Goal: Transaction & Acquisition: Purchase product/service

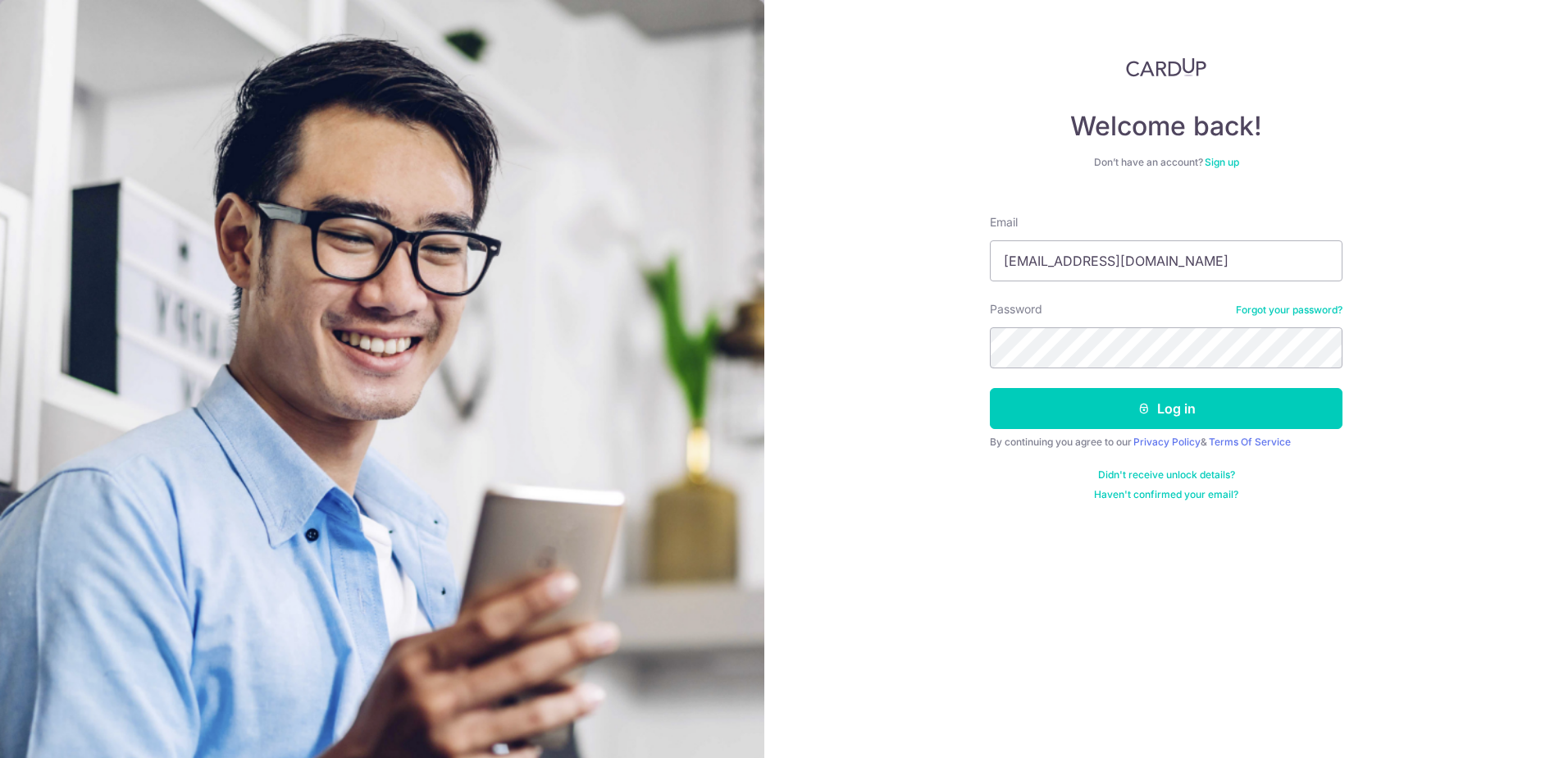
type input "zhengyedrake@gmail.com"
click at [990, 387] on button "Log in" at bounding box center [1166, 407] width 353 height 41
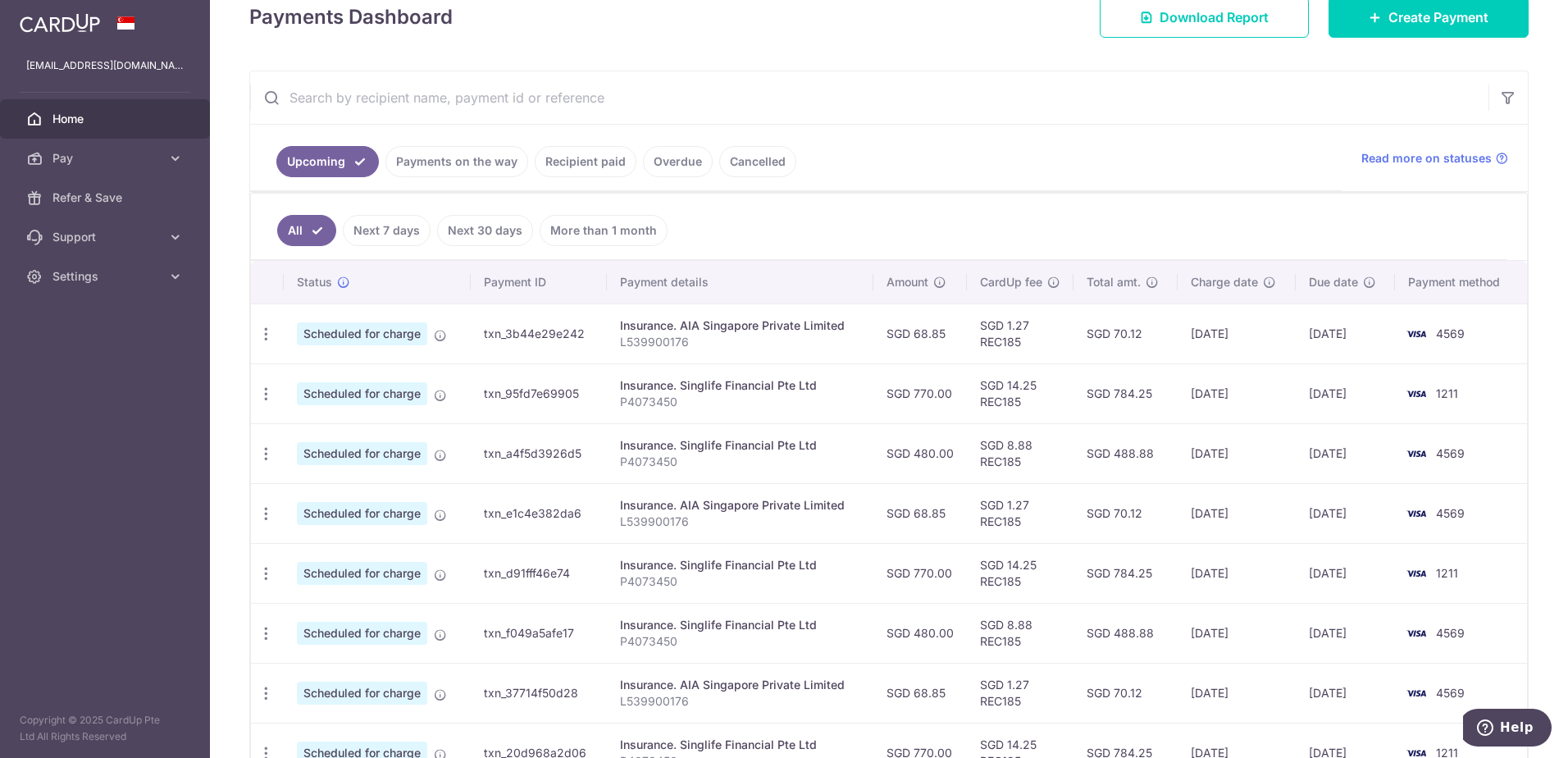
scroll to position [164, 0]
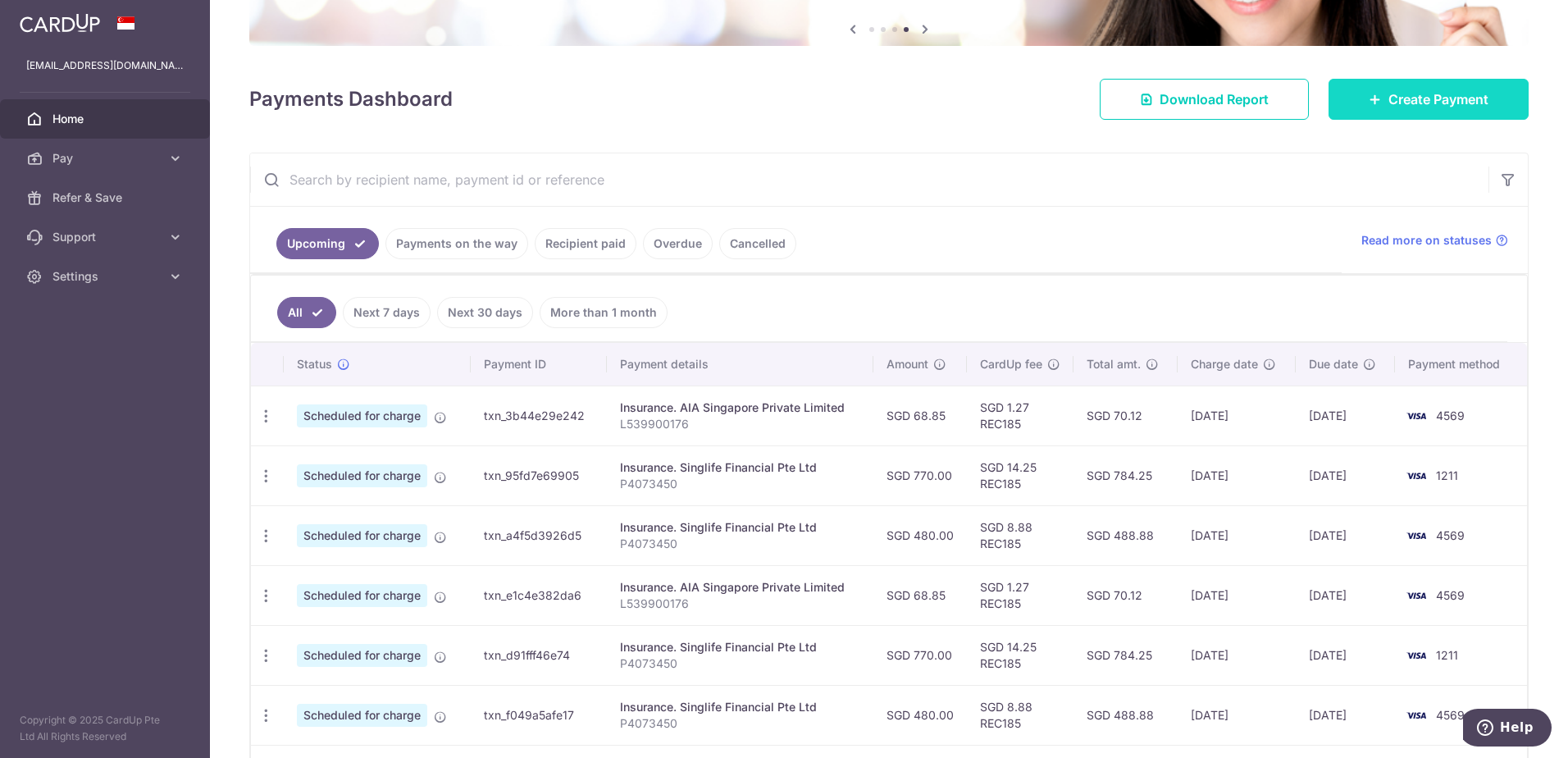
click at [1388, 96] on span "Create Payment" at bounding box center [1438, 100] width 100 height 20
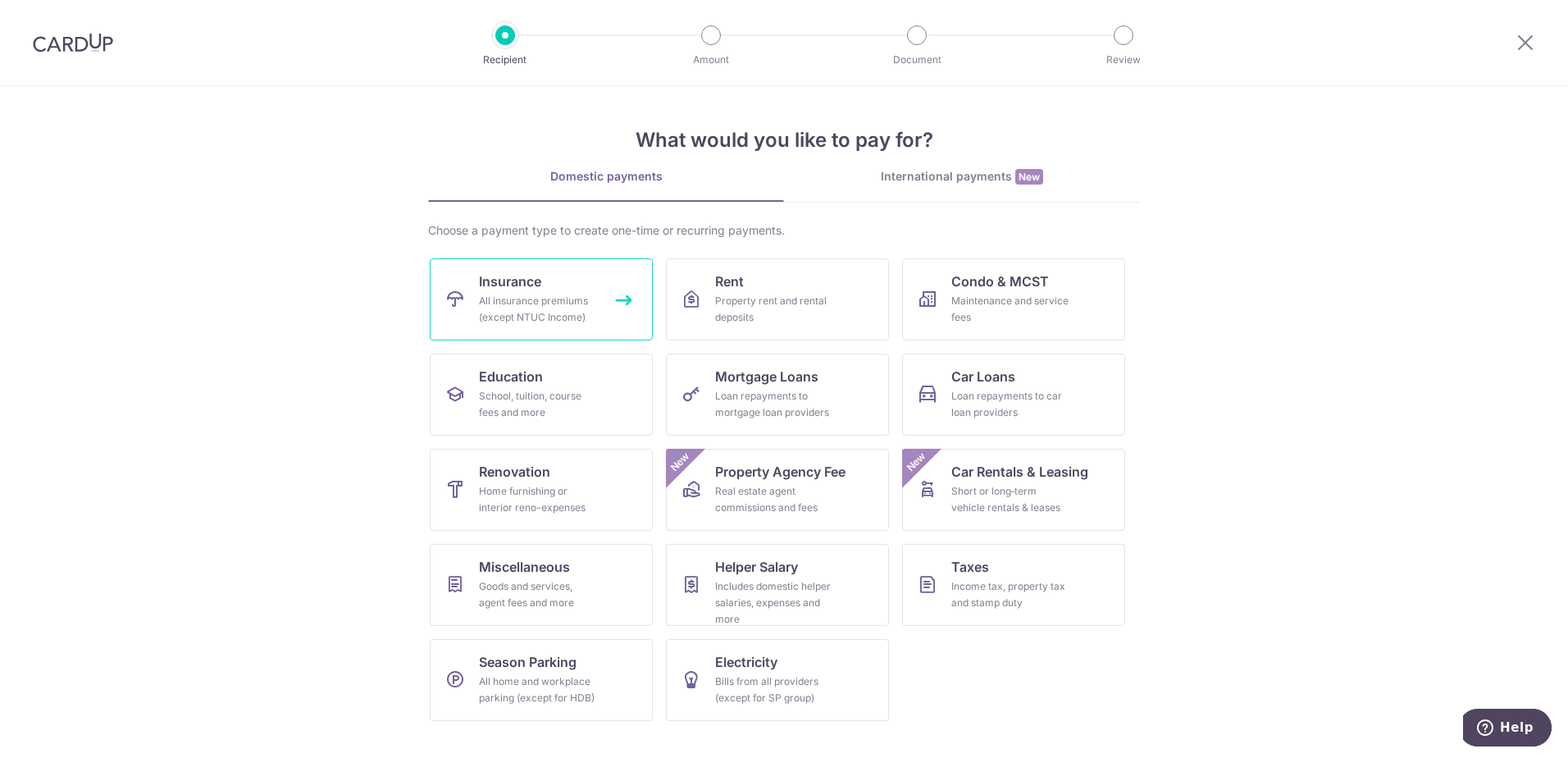
click at [555, 315] on div "All insurance premiums (except NTUC Income)" at bounding box center [538, 309] width 118 height 33
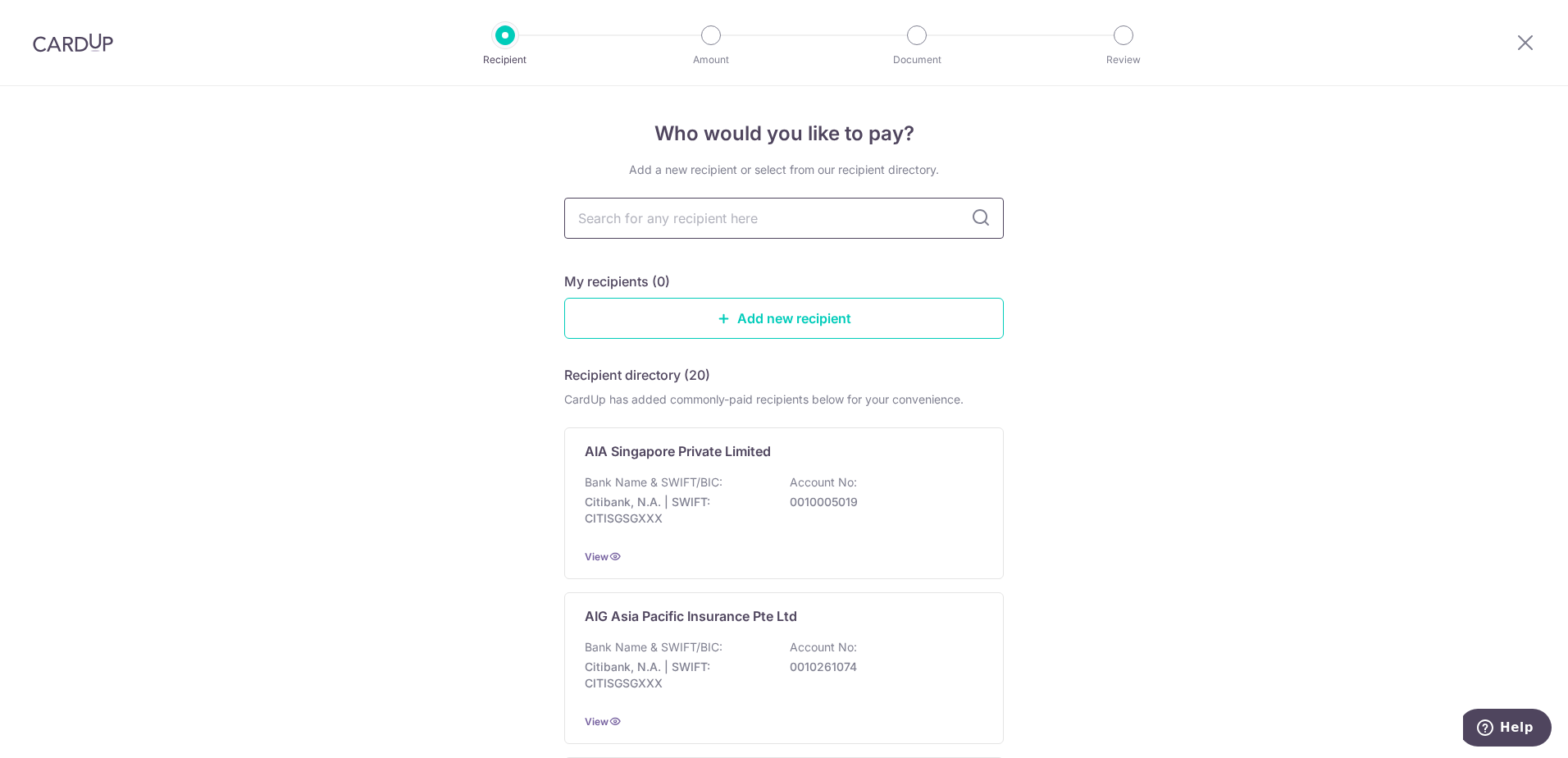
click at [746, 223] on input "text" at bounding box center [784, 218] width 439 height 41
type input "singlife"
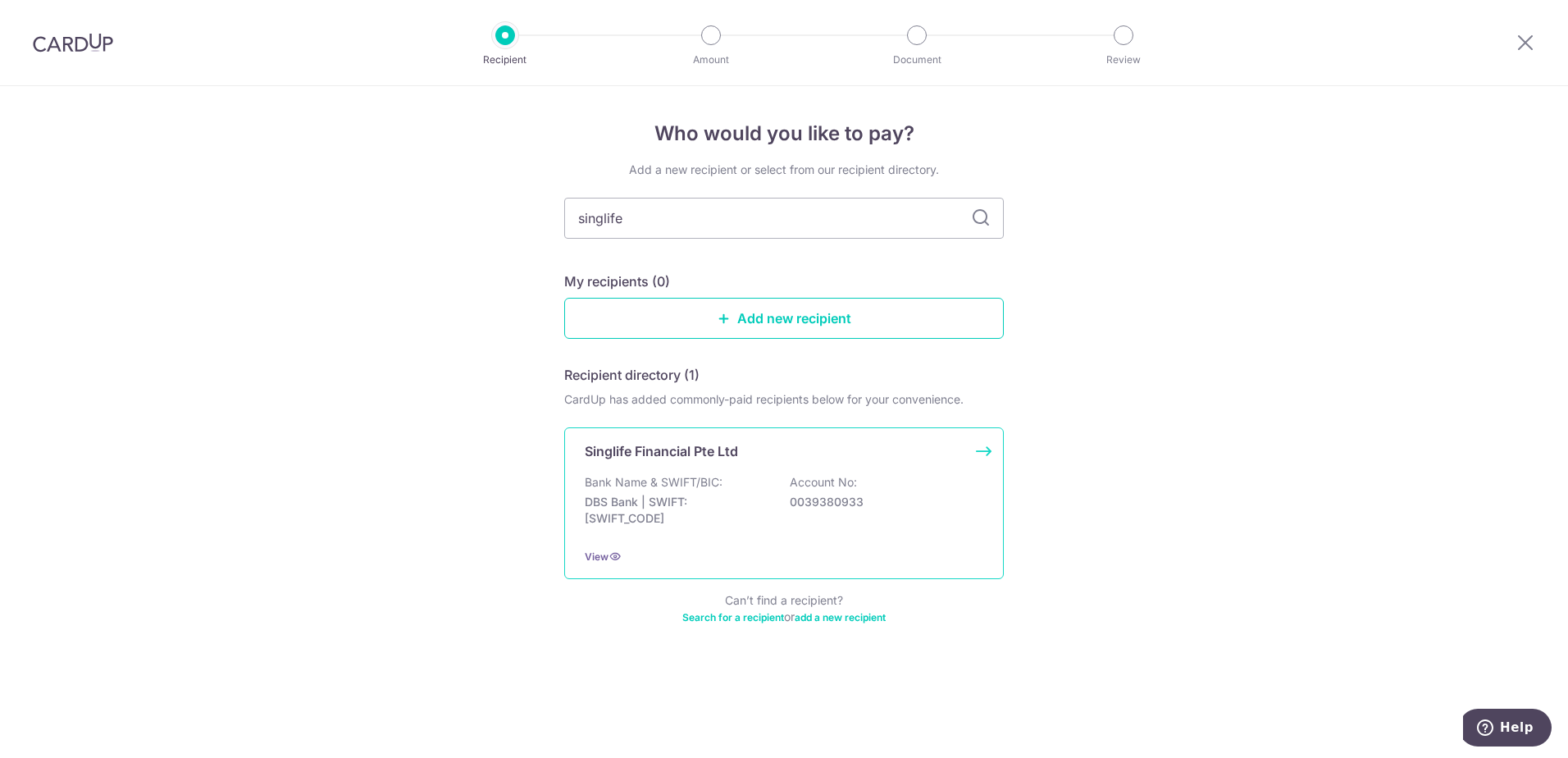
click at [668, 496] on p "DBS Bank | SWIFT: DBSSSGSGXXX" at bounding box center [677, 509] width 184 height 33
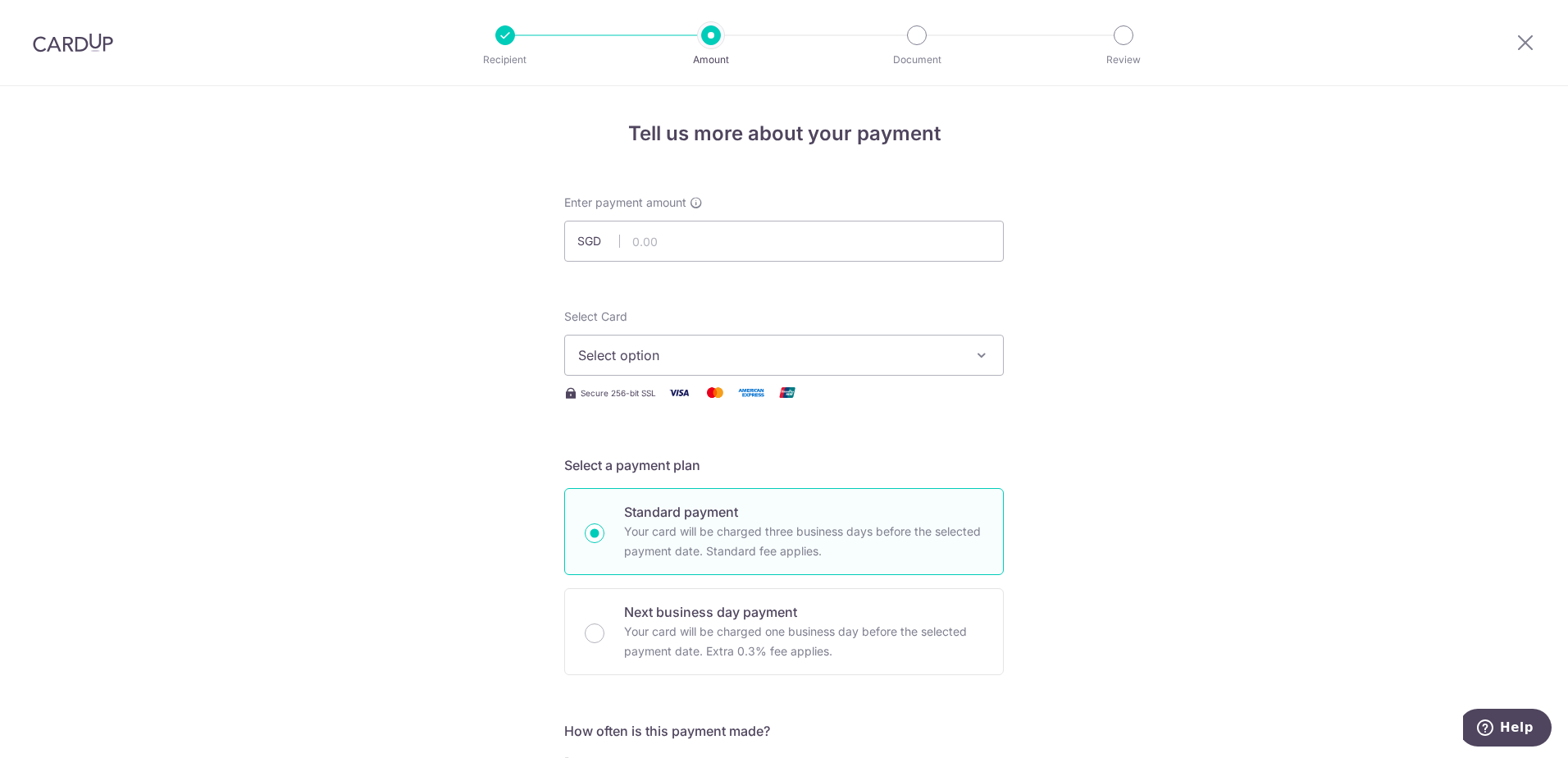
click at [682, 358] on span "Select option" at bounding box center [769, 356] width 383 height 20
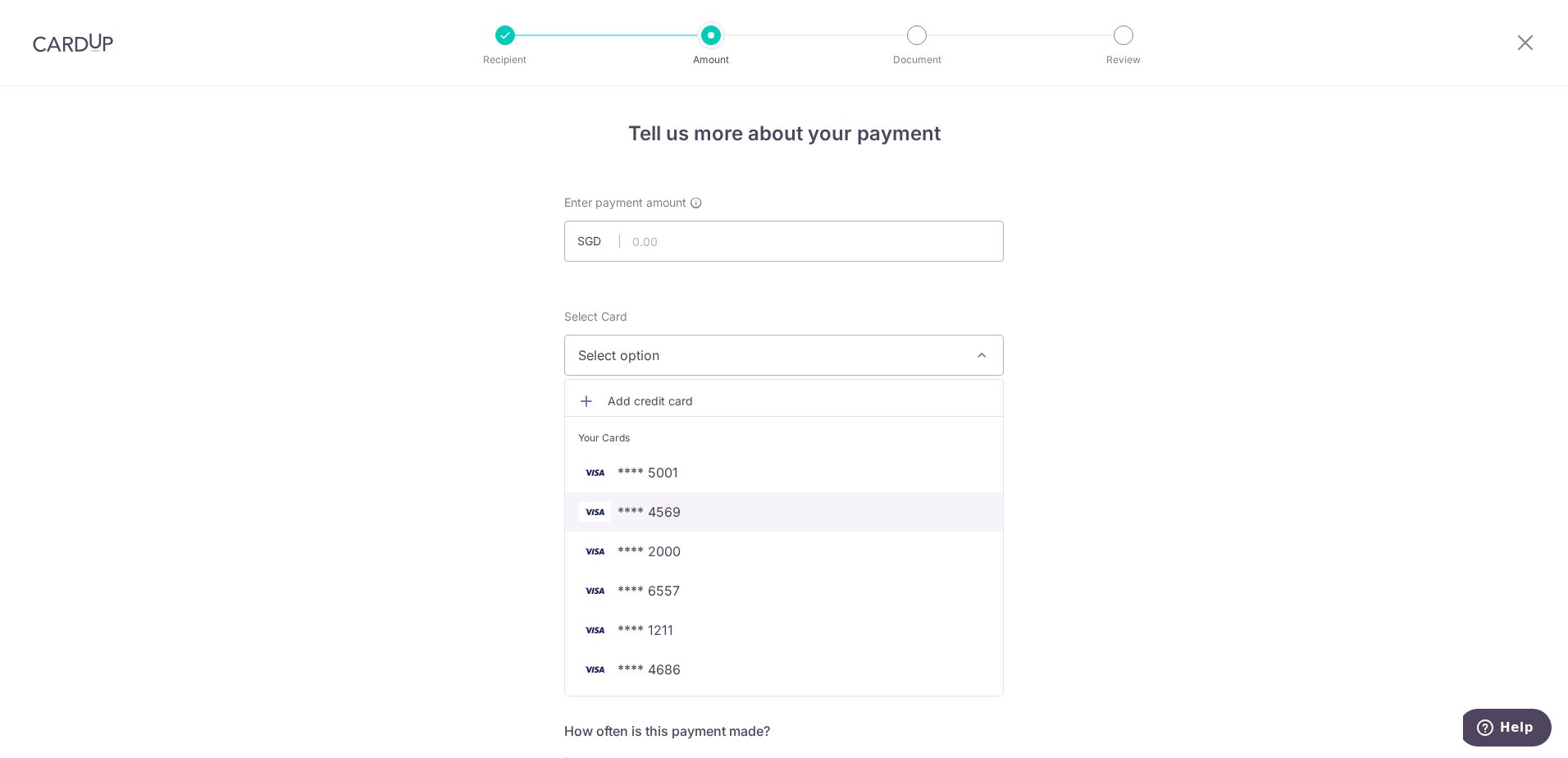
click at [703, 512] on span "**** 4569" at bounding box center [784, 512] width 411 height 20
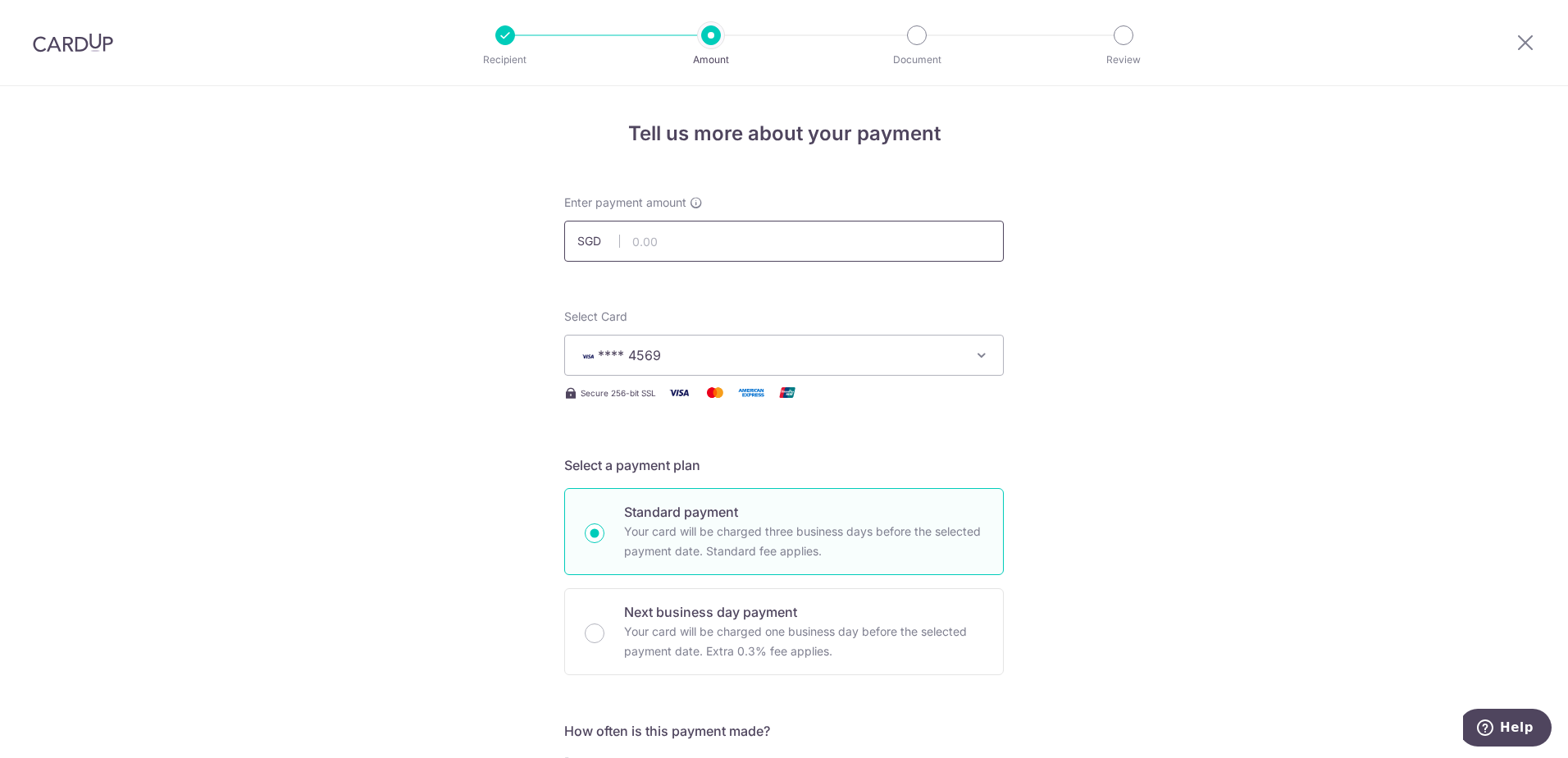
click at [704, 248] on input "text" at bounding box center [784, 241] width 439 height 41
click at [807, 80] on div "Recipient Amount Document Review" at bounding box center [814, 42] width 704 height 85
click at [721, 253] on input "text" at bounding box center [784, 241] width 439 height 41
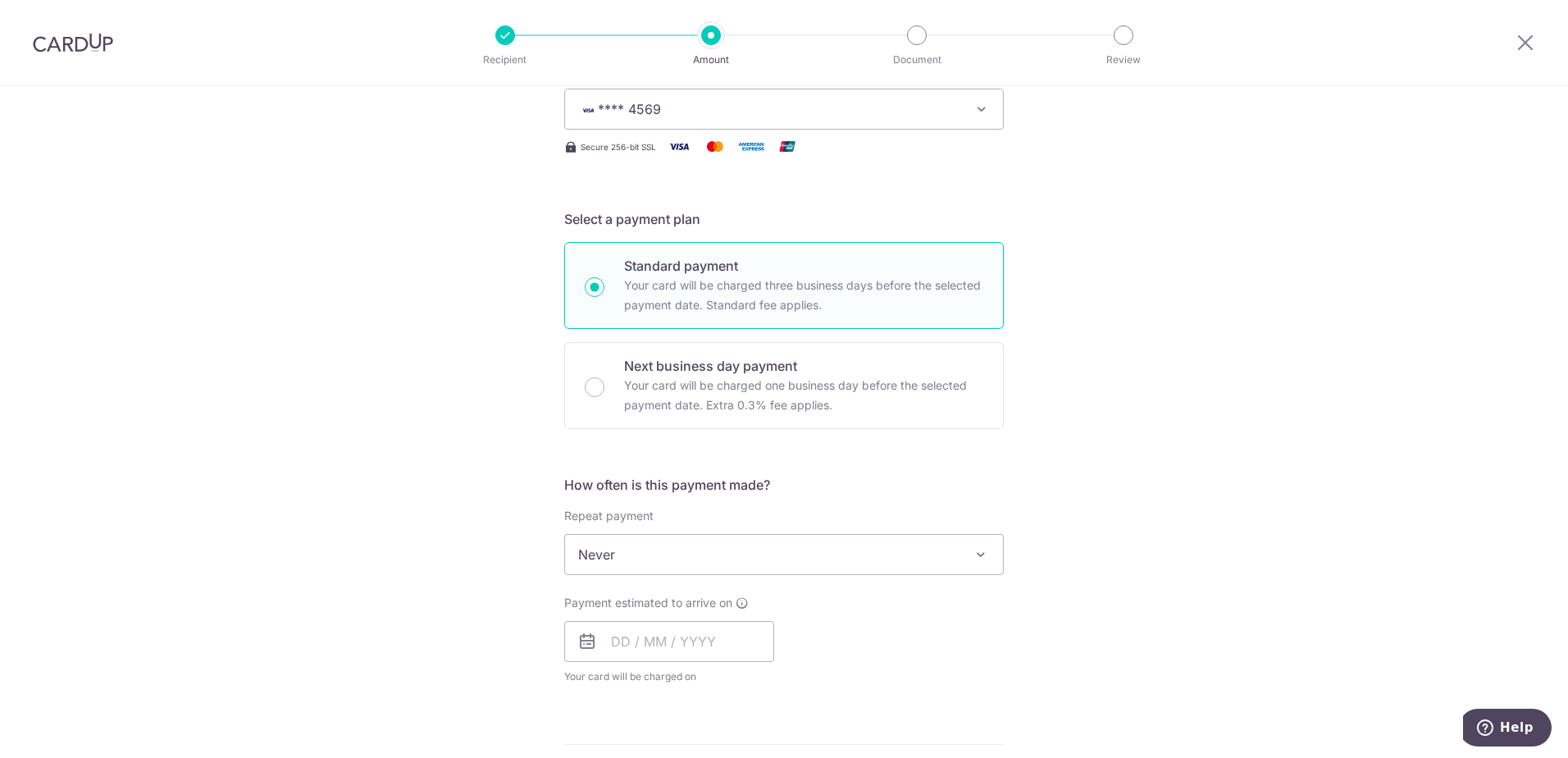
scroll to position [329, 0]
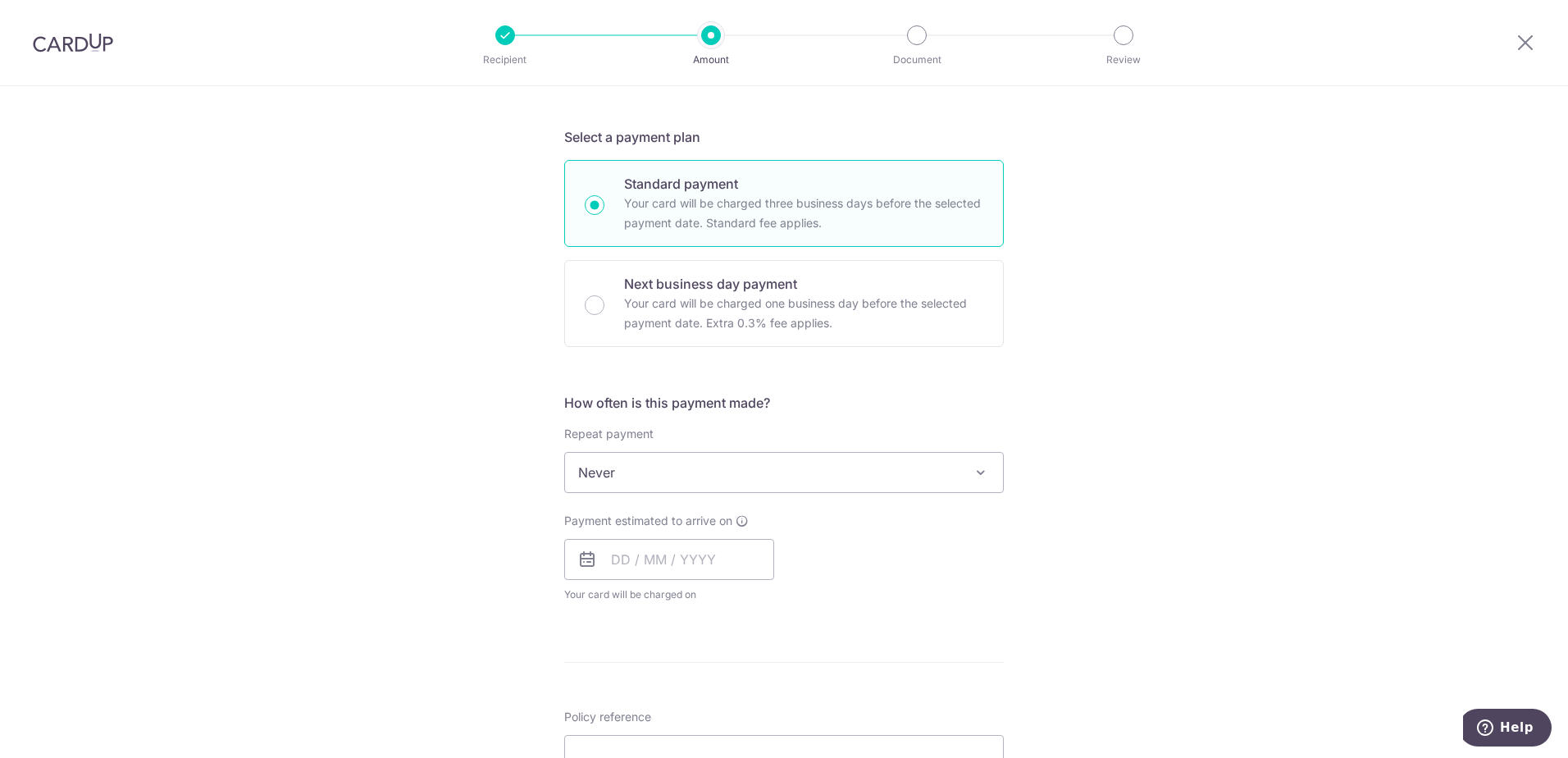
click at [677, 473] on span "Never" at bounding box center [784, 471] width 438 height 39
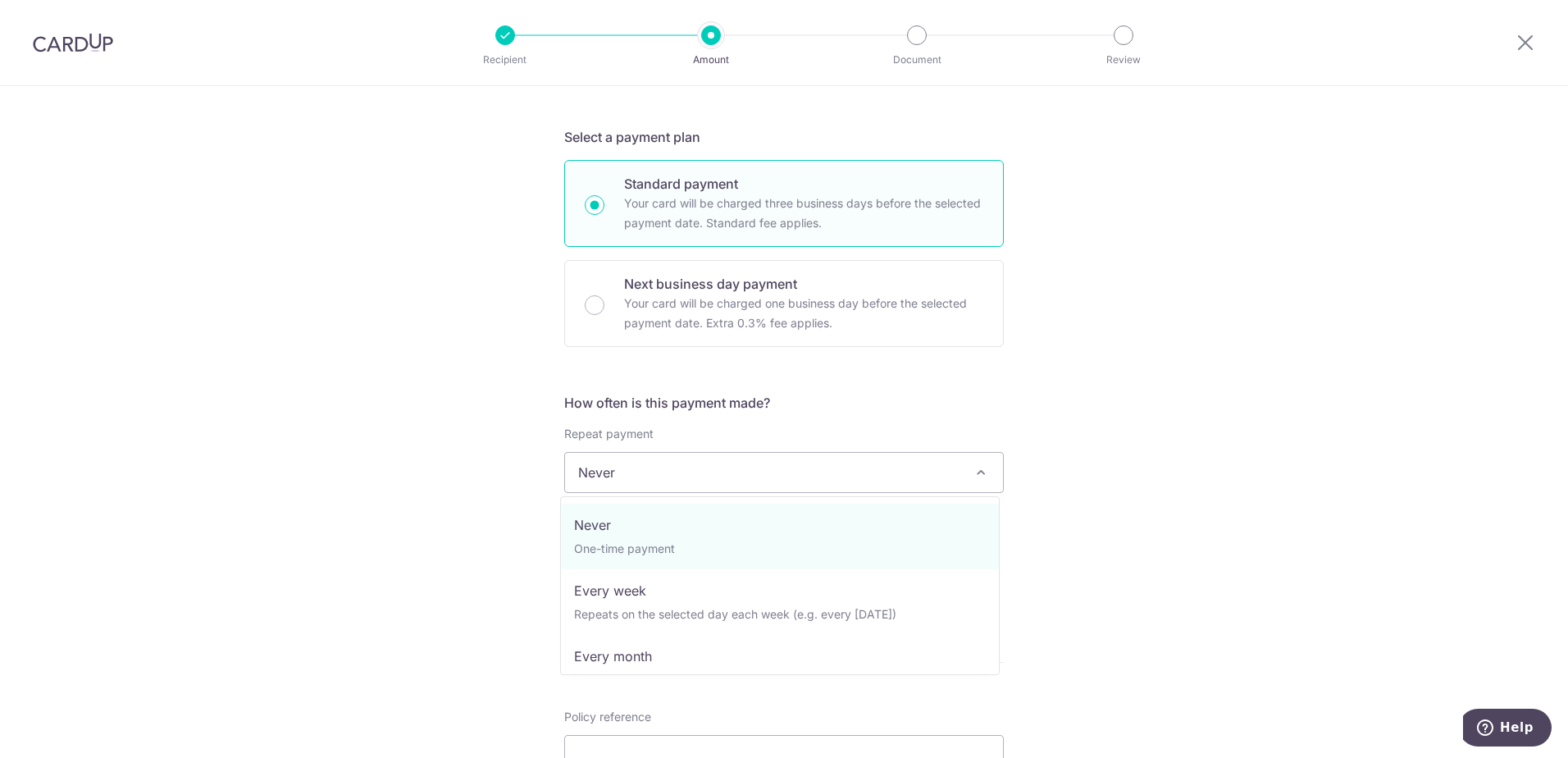
type input "320.00"
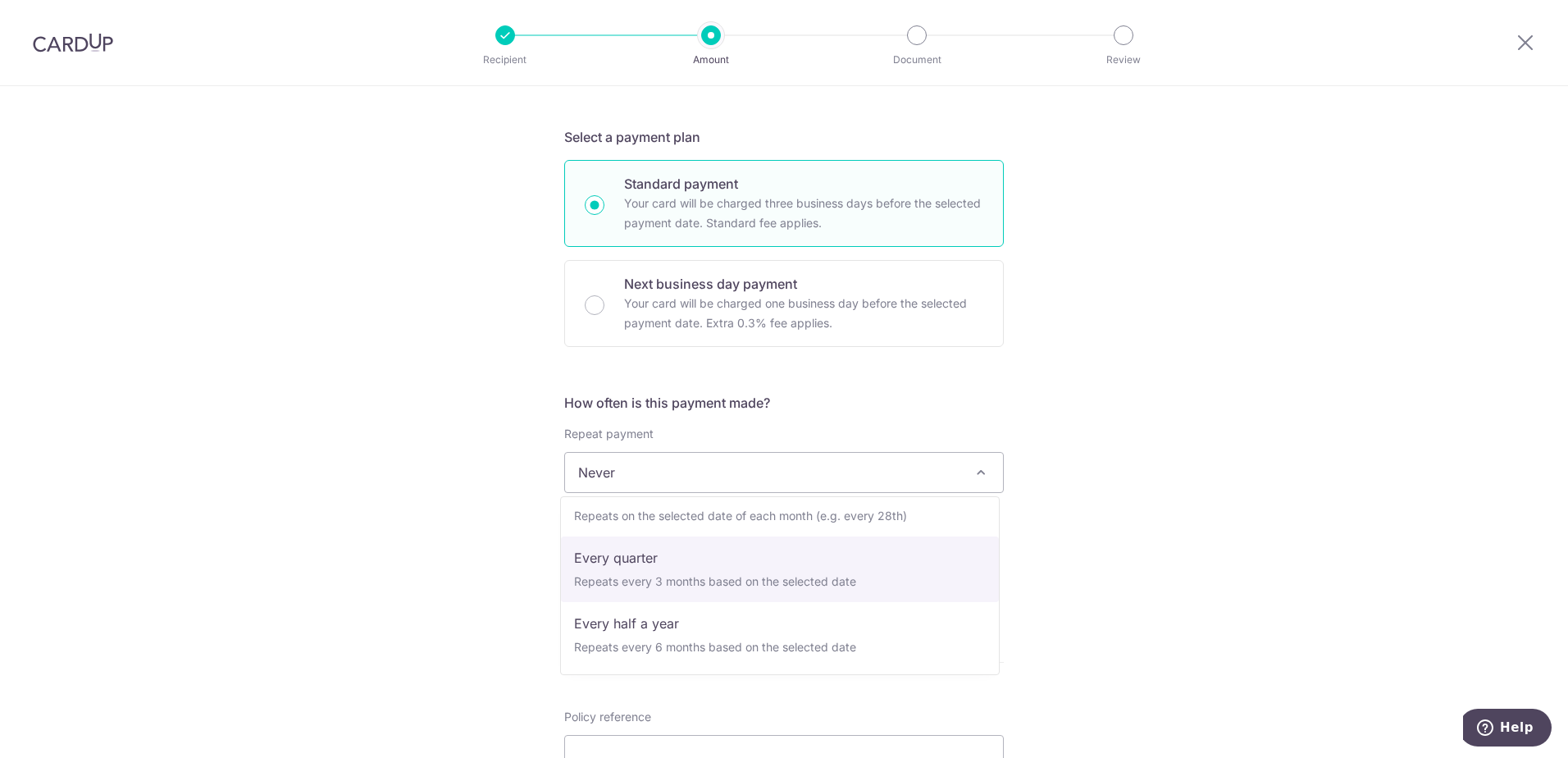
scroll to position [82, 0]
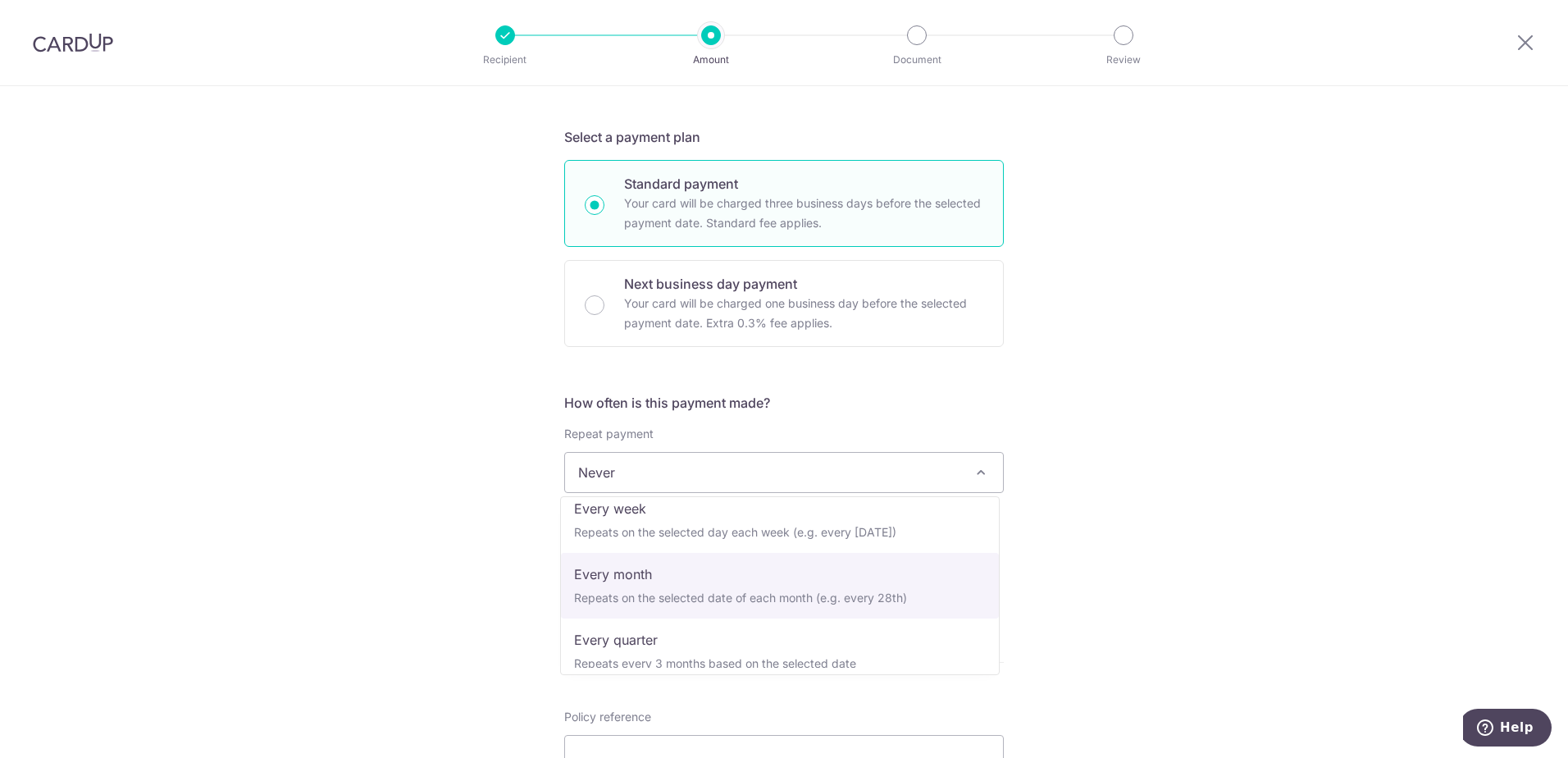
select select "3"
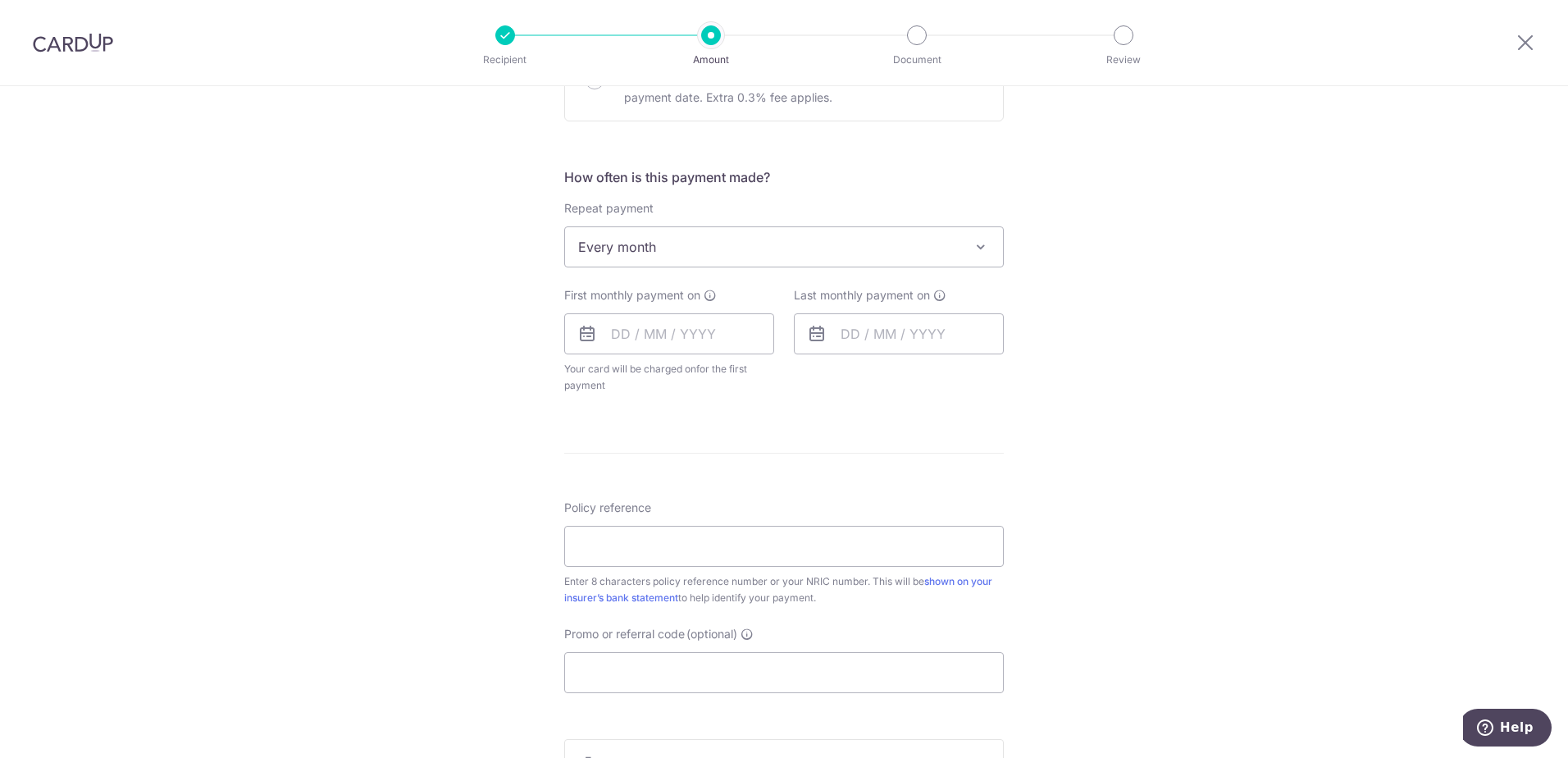
scroll to position [574, 0]
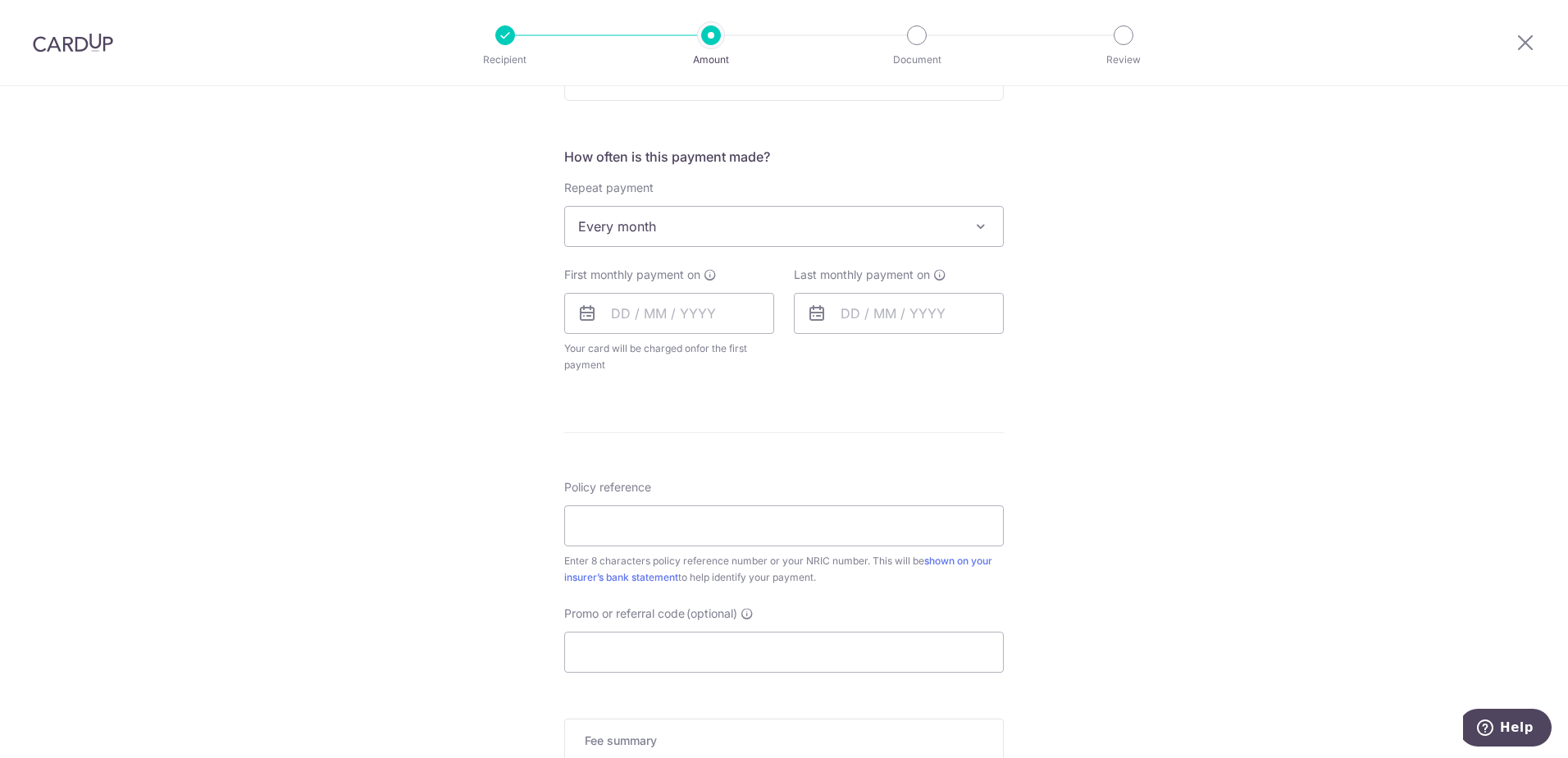
click at [839, 83] on div "Recipient Amount Document Review" at bounding box center [814, 42] width 704 height 85
click at [1105, 238] on div "Tell us more about your payment Enter payment amount SGD 320.00 320.00 Select C…" at bounding box center [784, 262] width 1568 height 1500
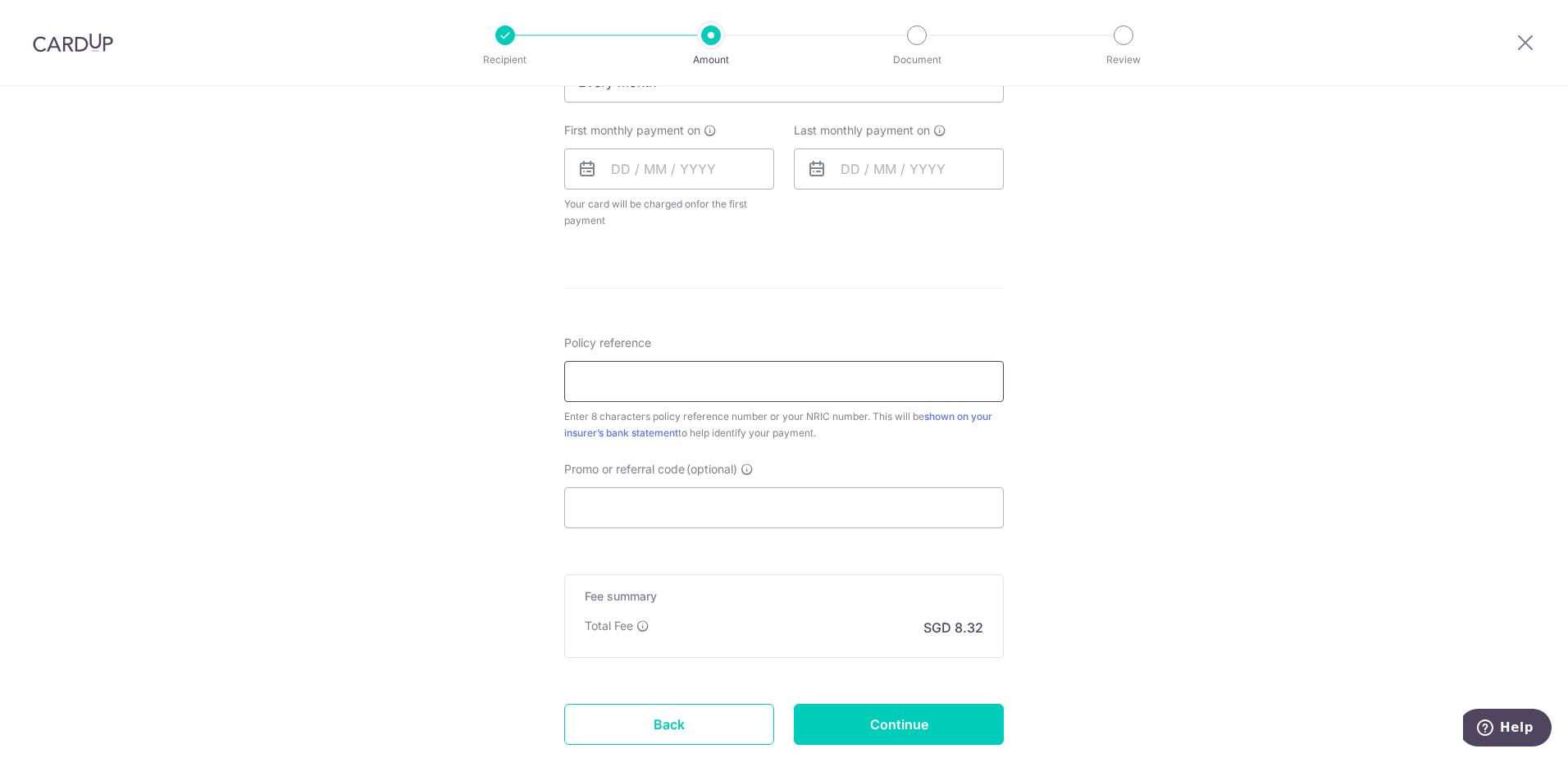
scroll to position [738, 0]
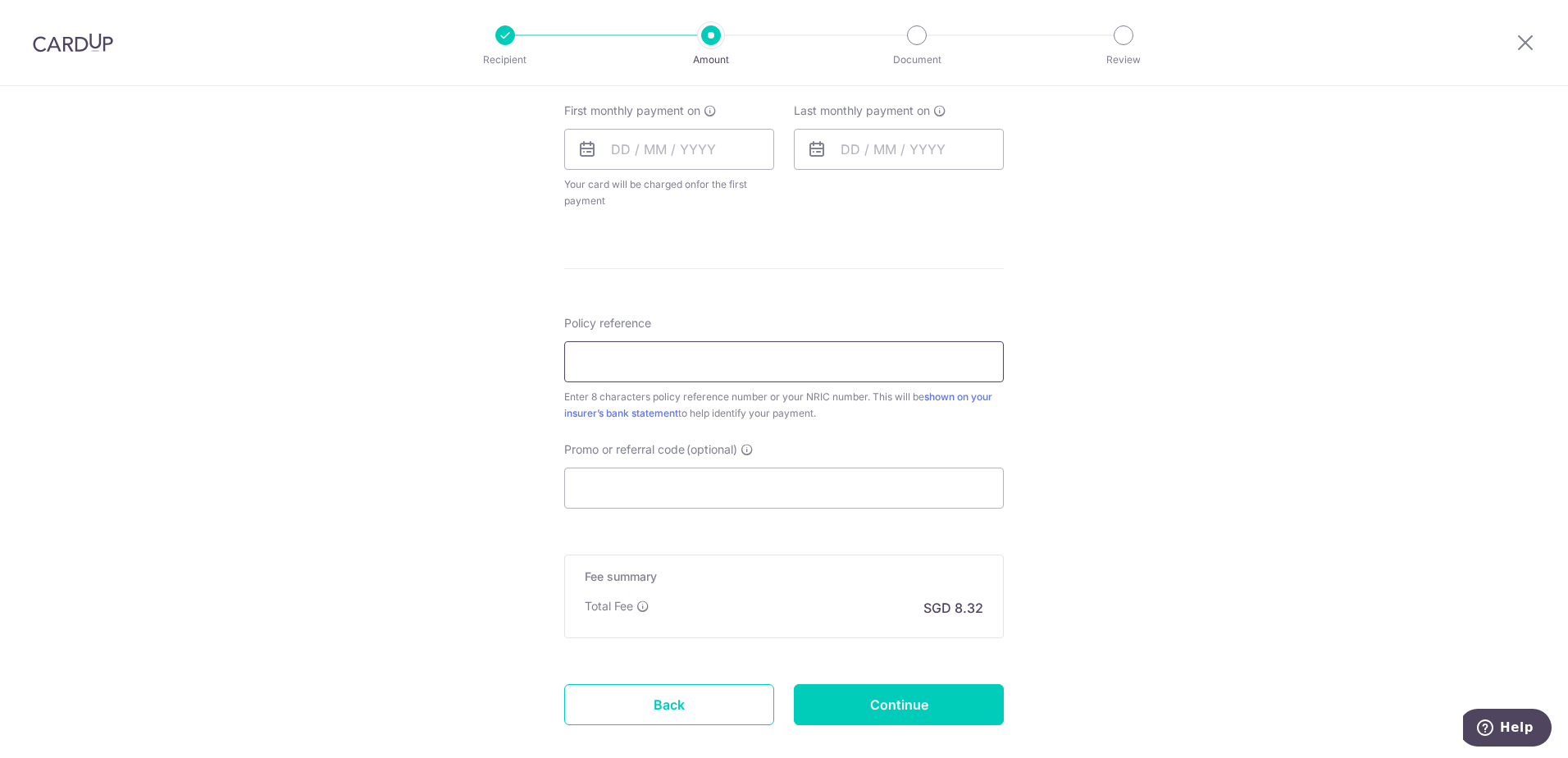
click at [716, 361] on input "Policy reference" at bounding box center [784, 362] width 439 height 41
paste input "30988777"
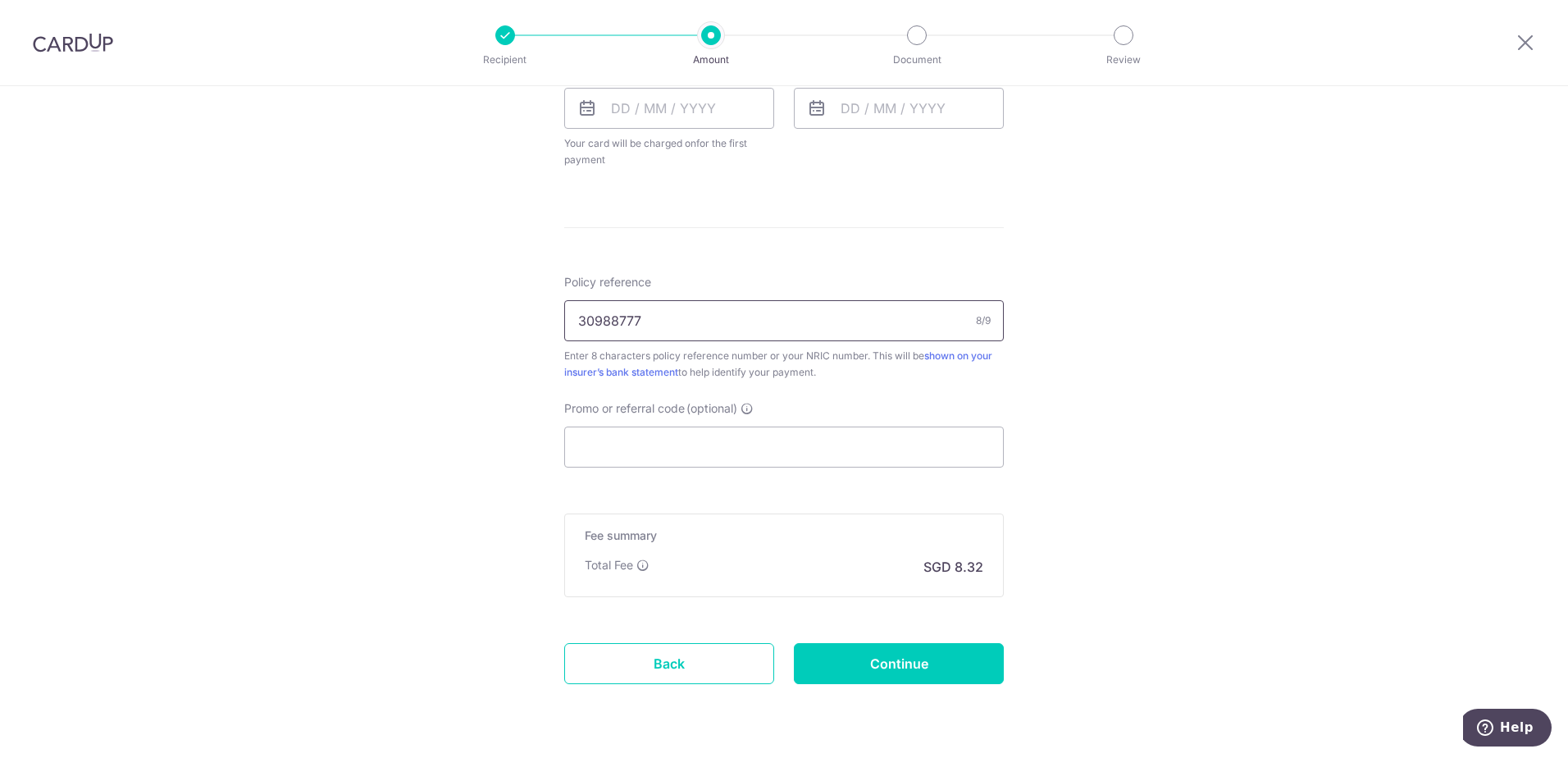
scroll to position [820, 0]
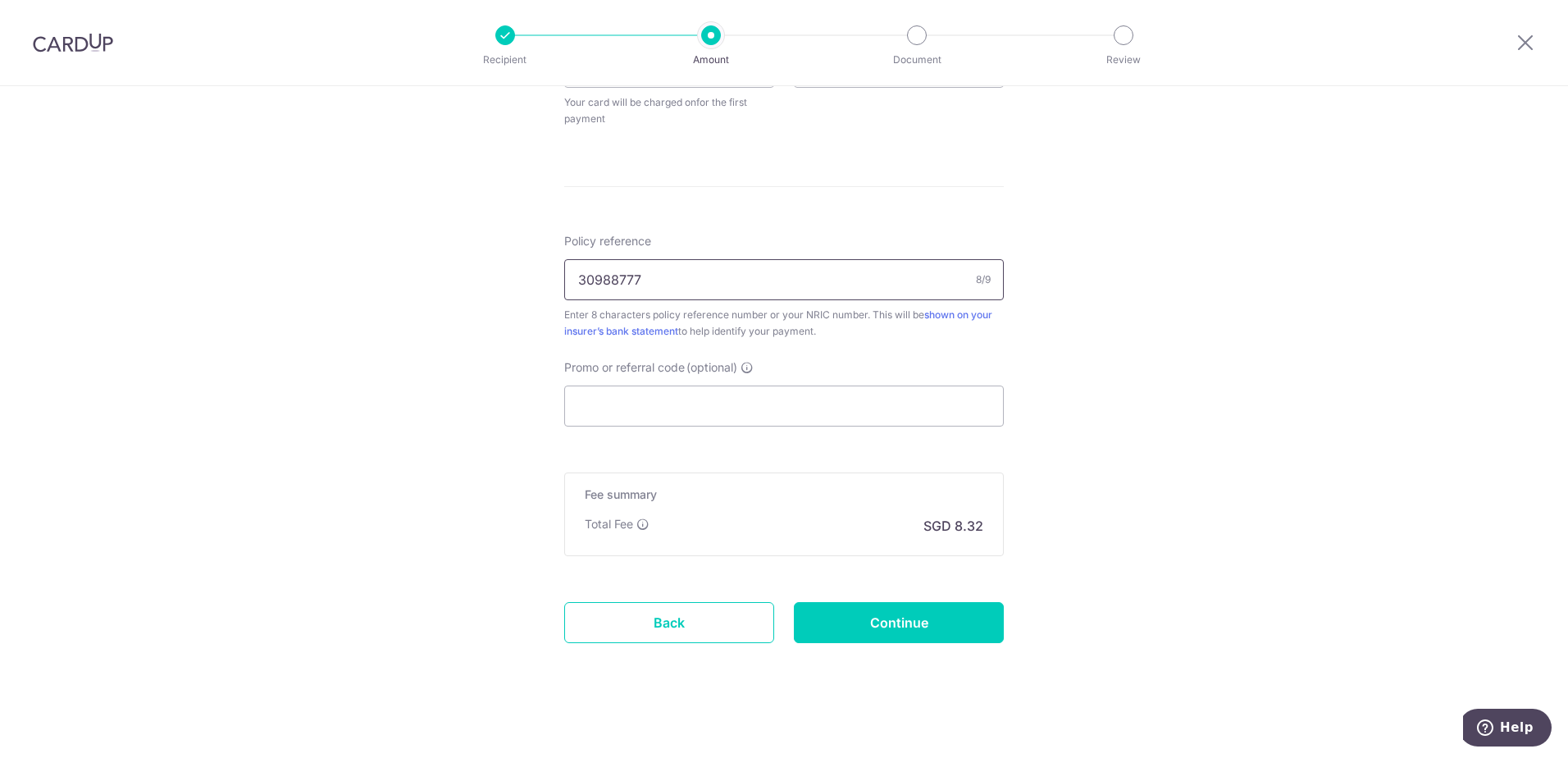
type input "30988777"
click at [671, 410] on input "Promo or referral code (optional)" at bounding box center [784, 405] width 439 height 41
paste input "REC185"
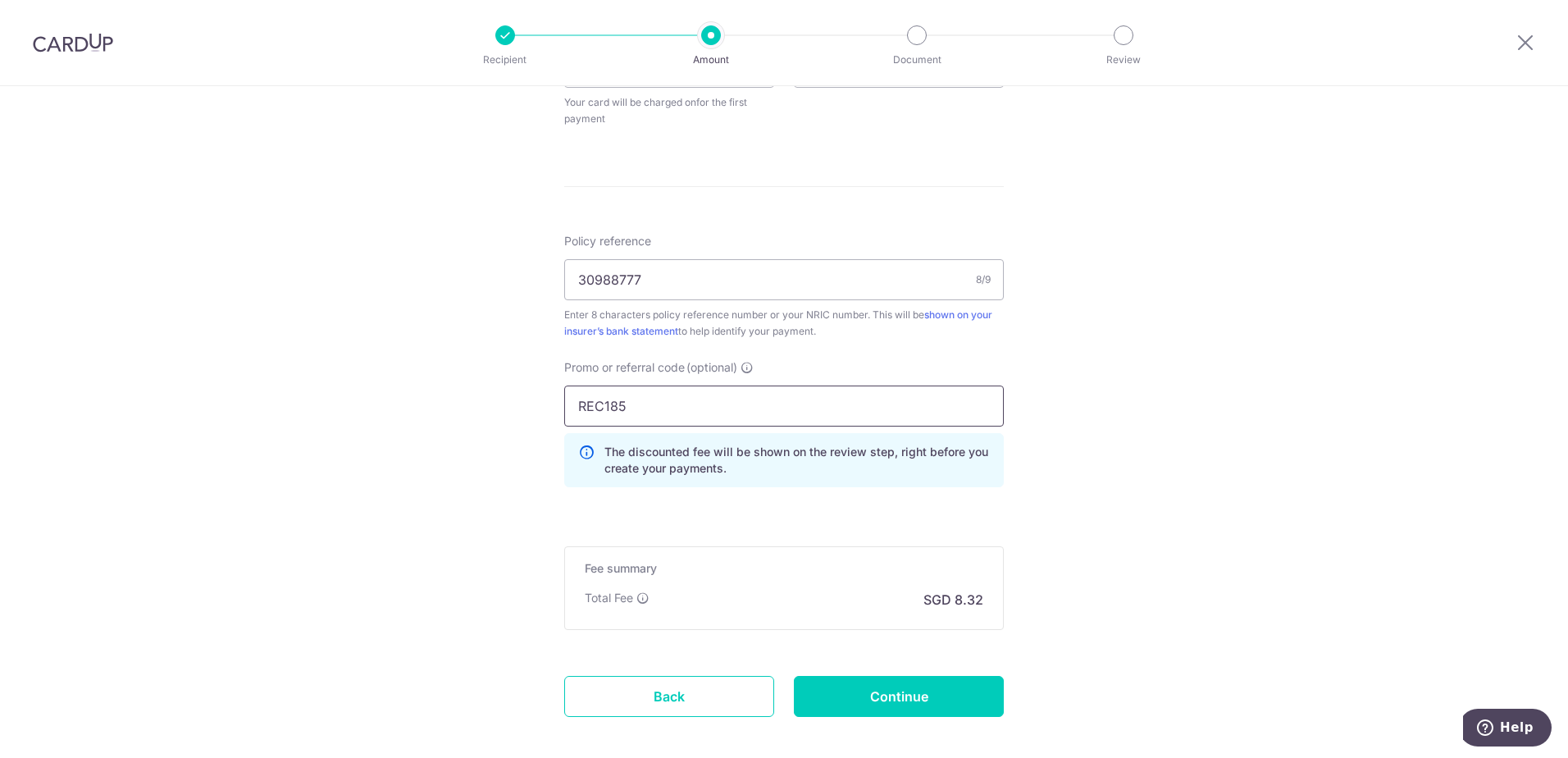
click at [569, 408] on input "REC185" at bounding box center [784, 405] width 439 height 41
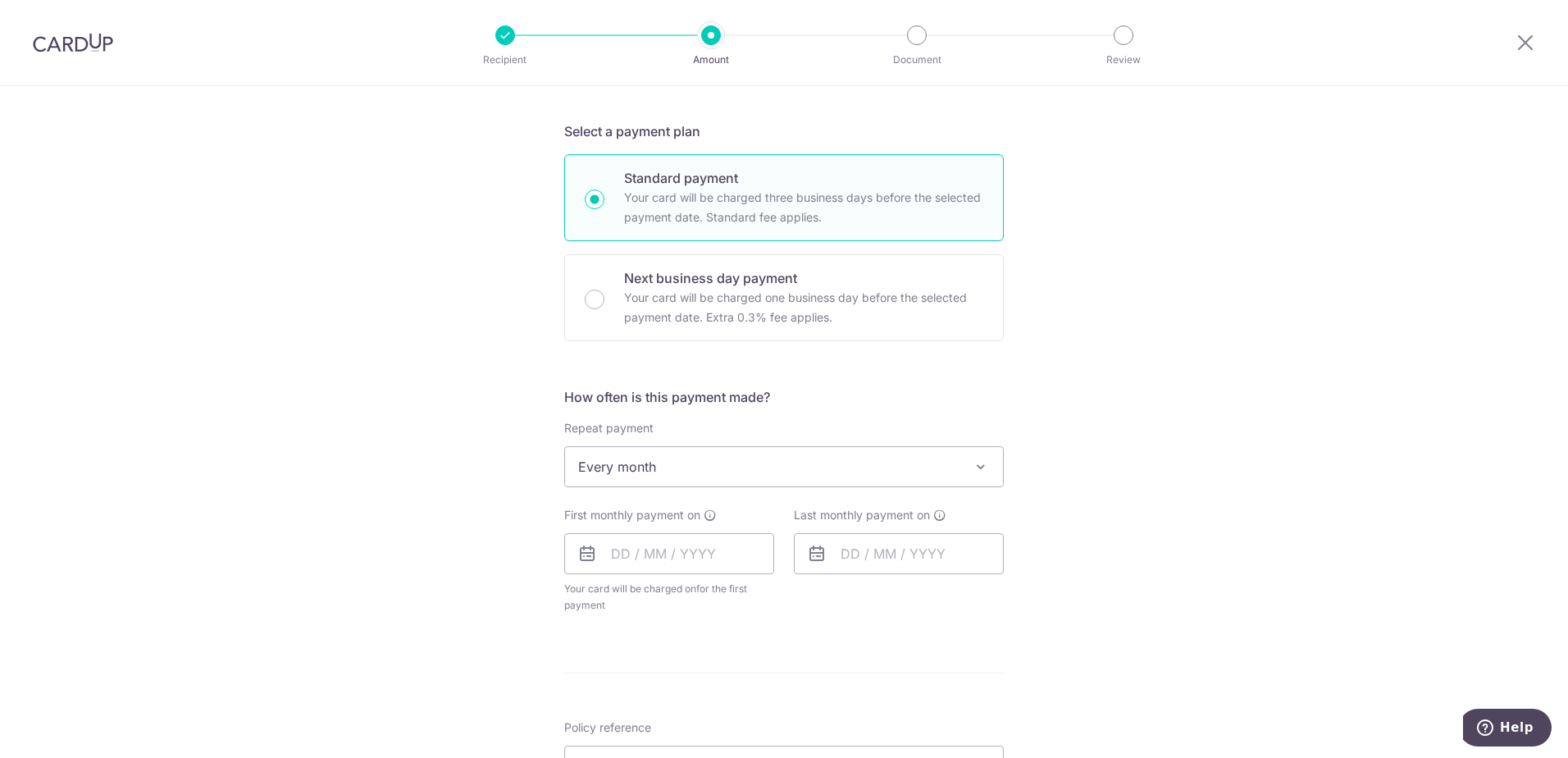
scroll to position [410, 0]
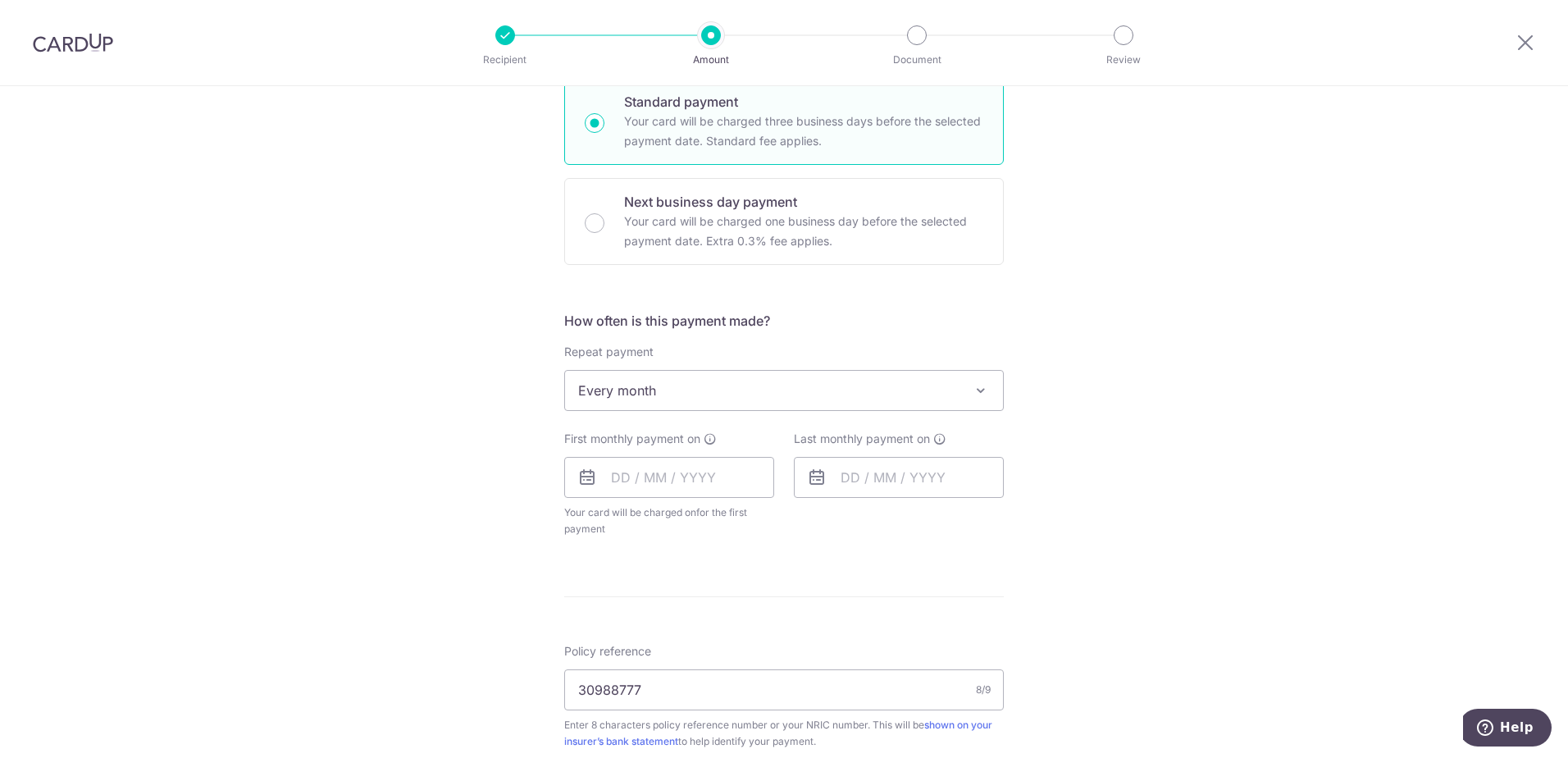
type input "REC185"
click at [706, 392] on span "Every month" at bounding box center [784, 389] width 438 height 39
click at [1189, 456] on div "Tell us more about your payment Enter payment amount SGD 320.00 320.00 Select C…" at bounding box center [784, 463] width 1568 height 1574
click at [697, 475] on input "text" at bounding box center [669, 476] width 210 height 41
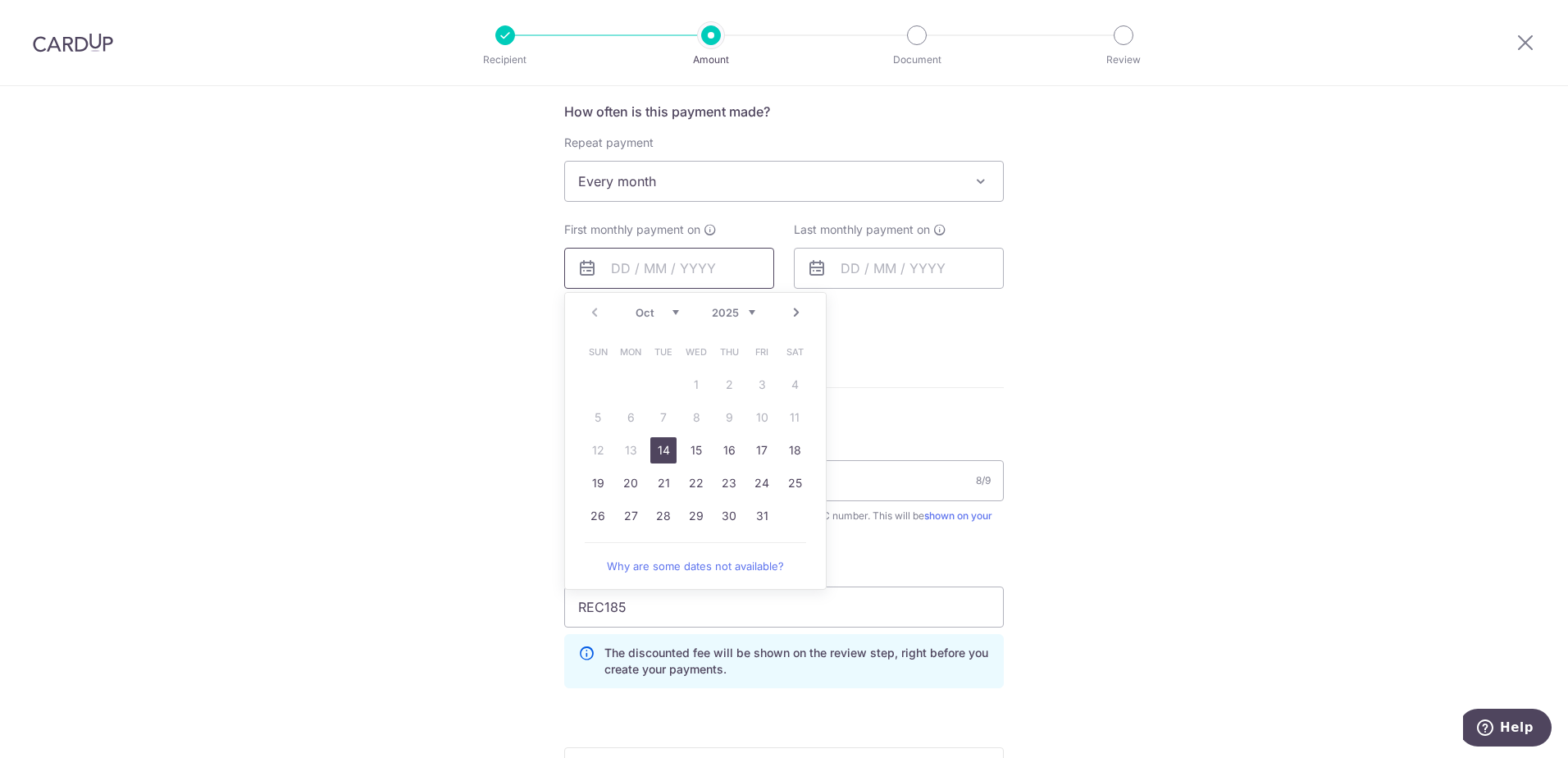
scroll to position [656, 0]
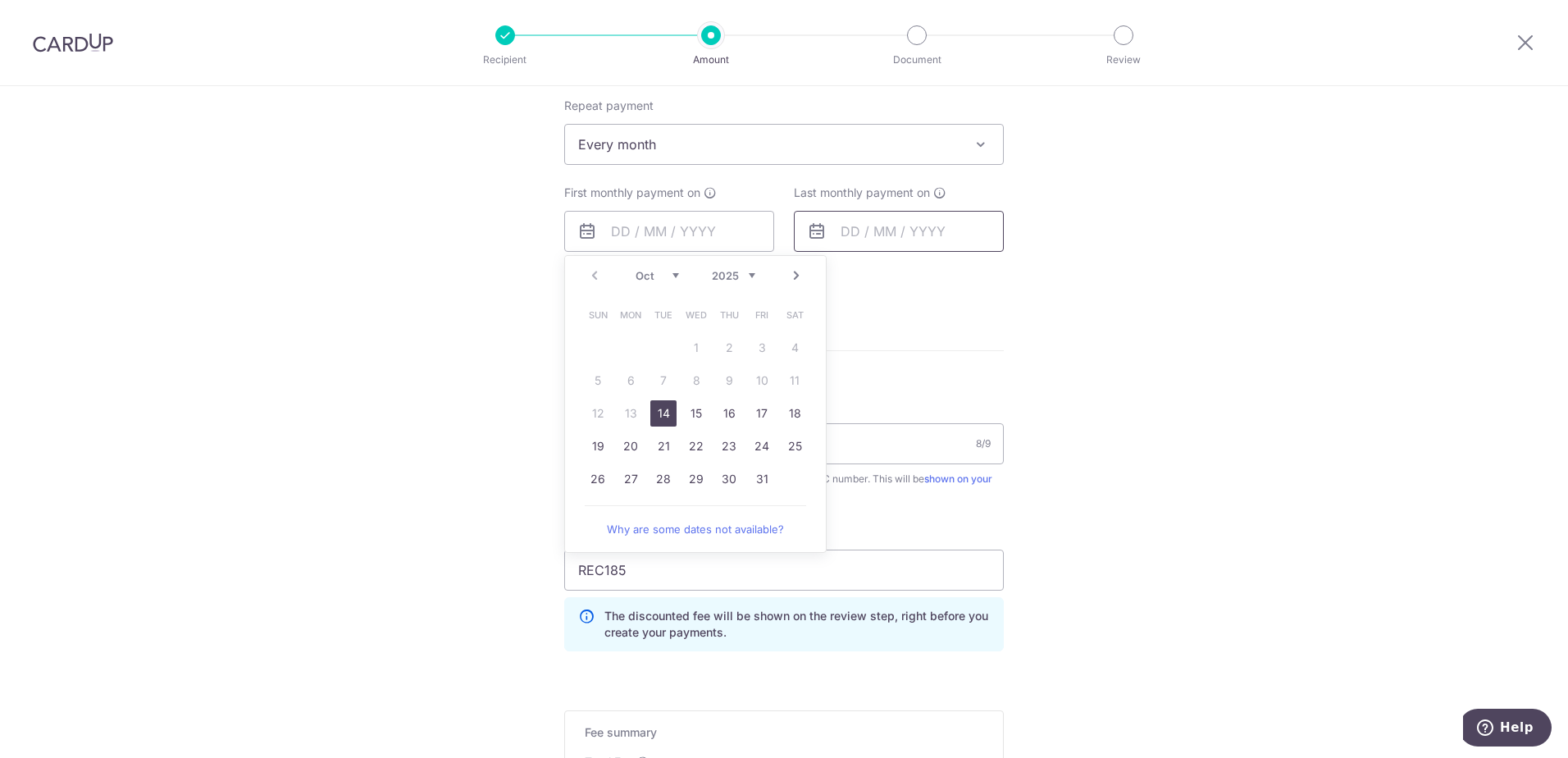
drag, startPoint x: 660, startPoint y: 412, endPoint x: 840, endPoint y: 239, distance: 249.7
click at [660, 412] on link "14" at bounding box center [663, 413] width 26 height 26
type input "14/10/2025"
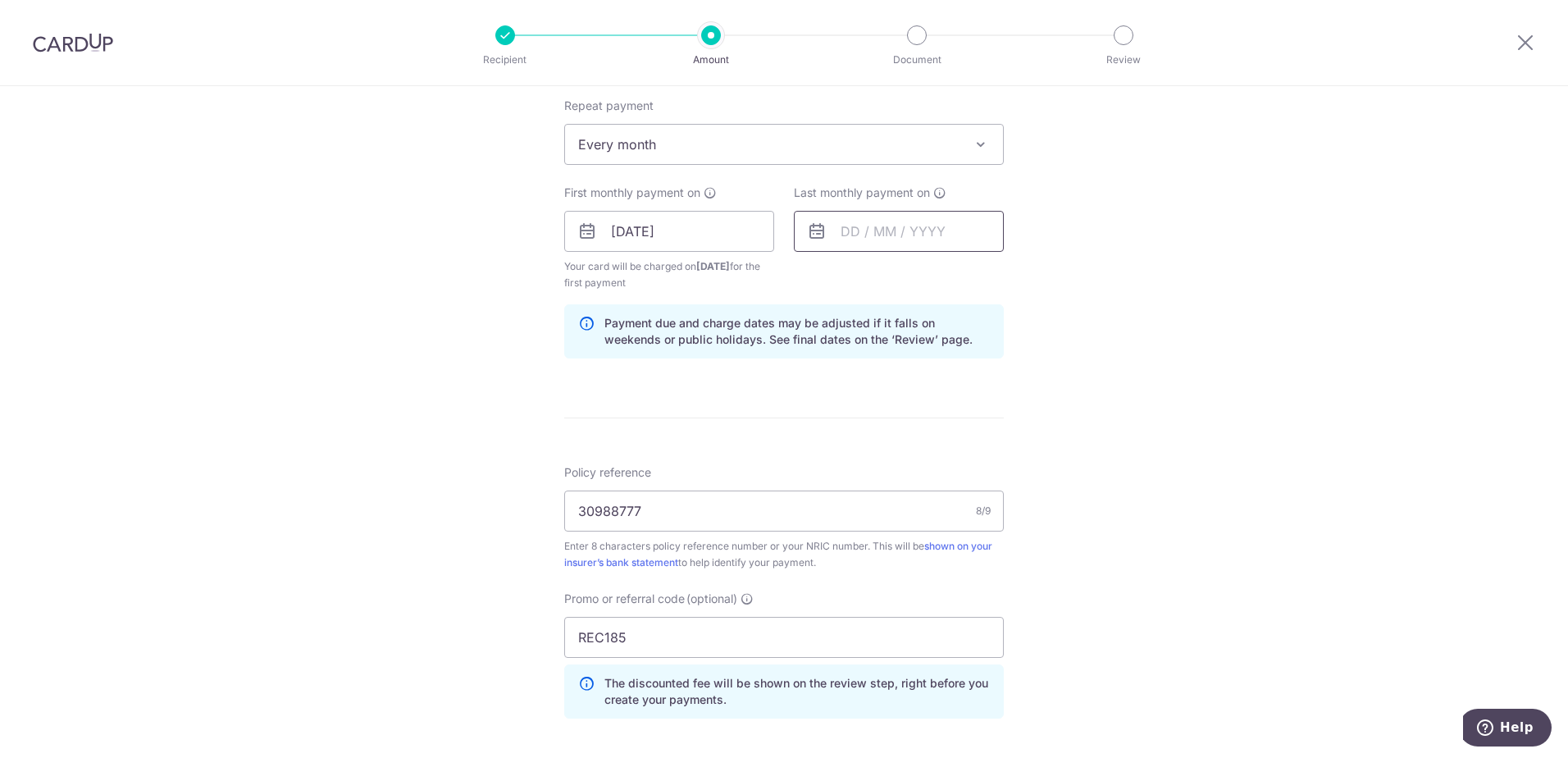
click at [857, 248] on input "text" at bounding box center [899, 231] width 210 height 41
click at [1019, 279] on link "Next" at bounding box center [1027, 276] width 20 height 20
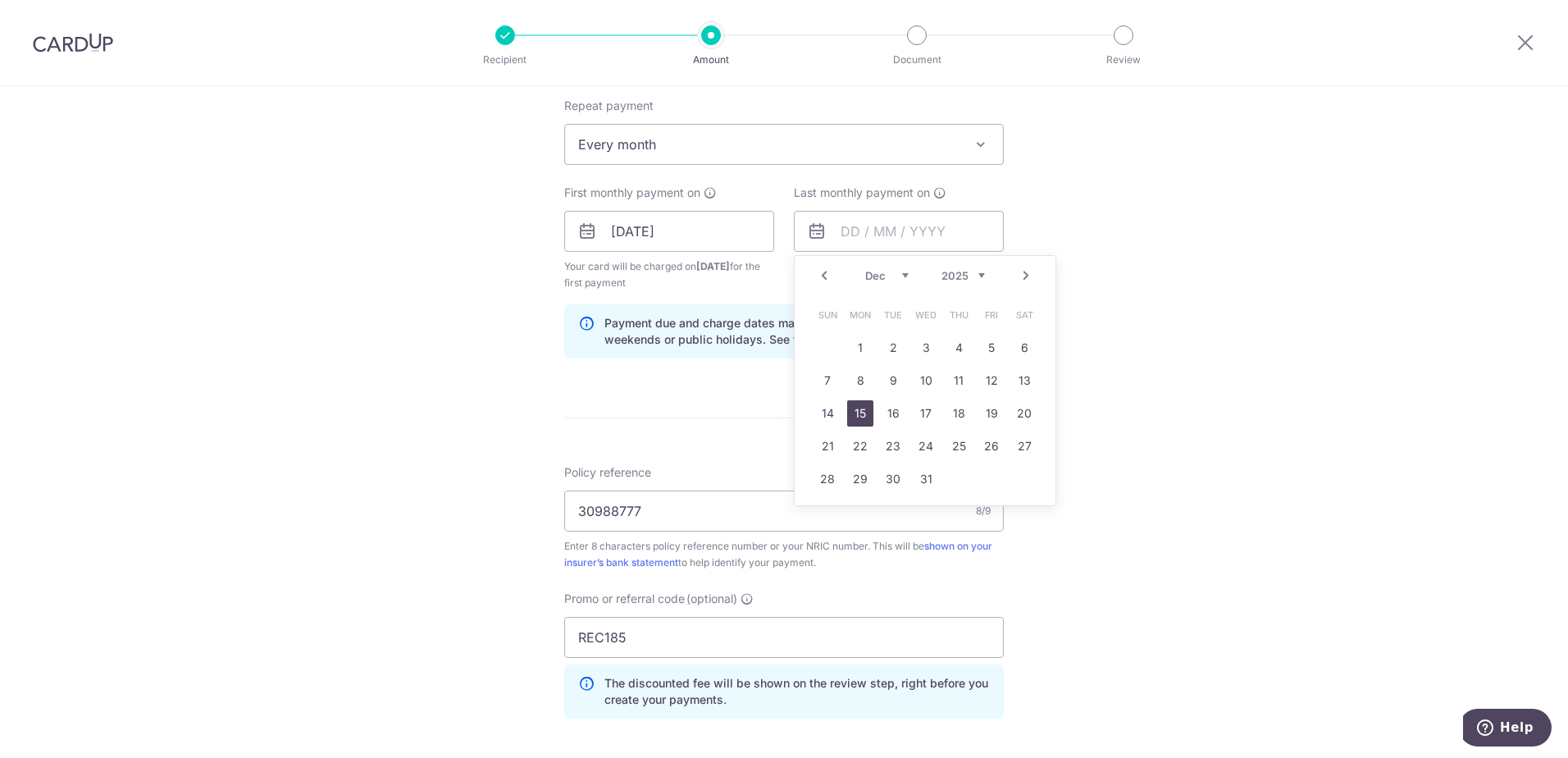
click at [849, 417] on link "15" at bounding box center [860, 413] width 26 height 26
type input "15/12/2025"
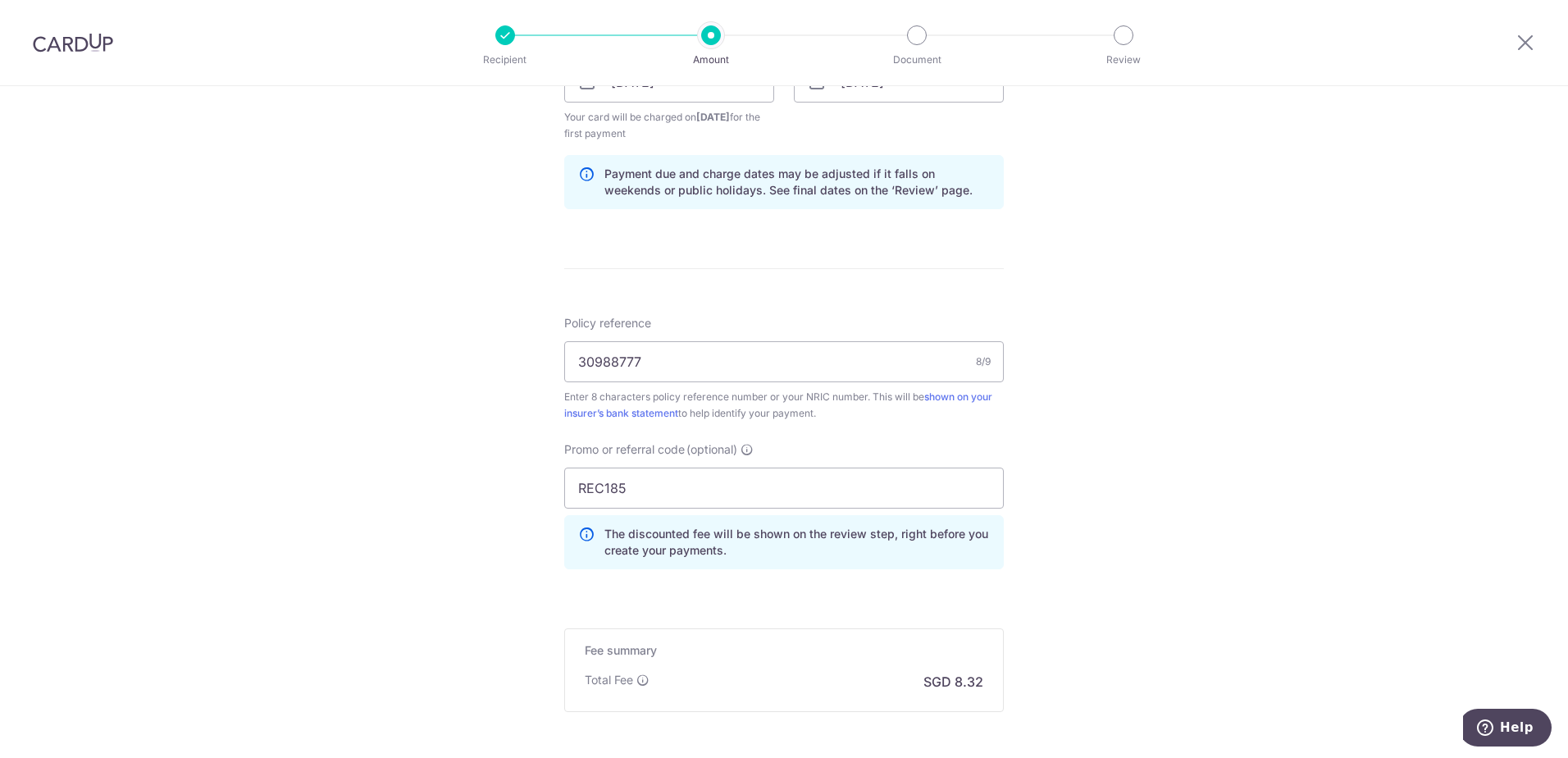
scroll to position [970, 0]
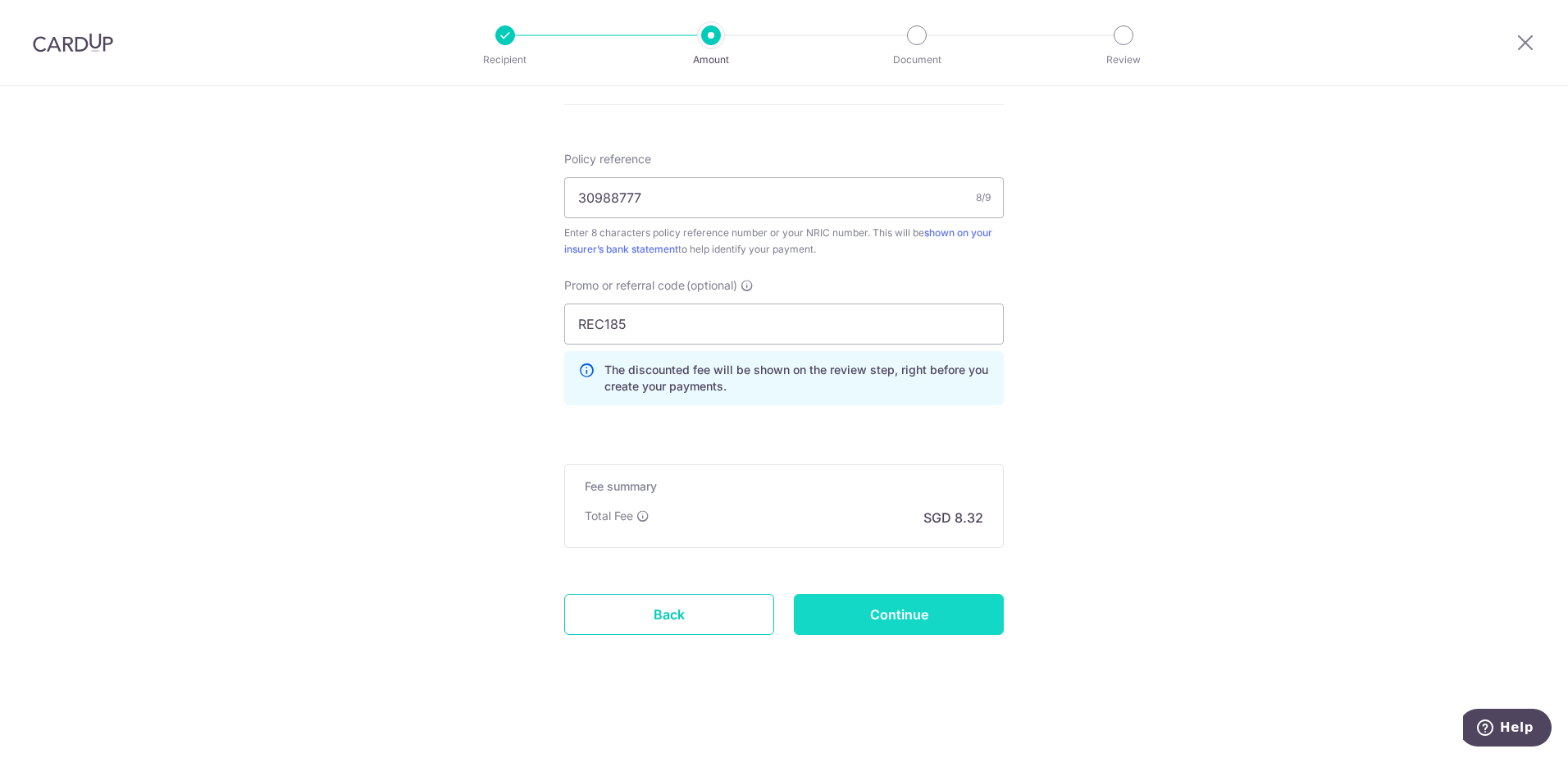
click at [911, 628] on input "Continue" at bounding box center [899, 614] width 210 height 41
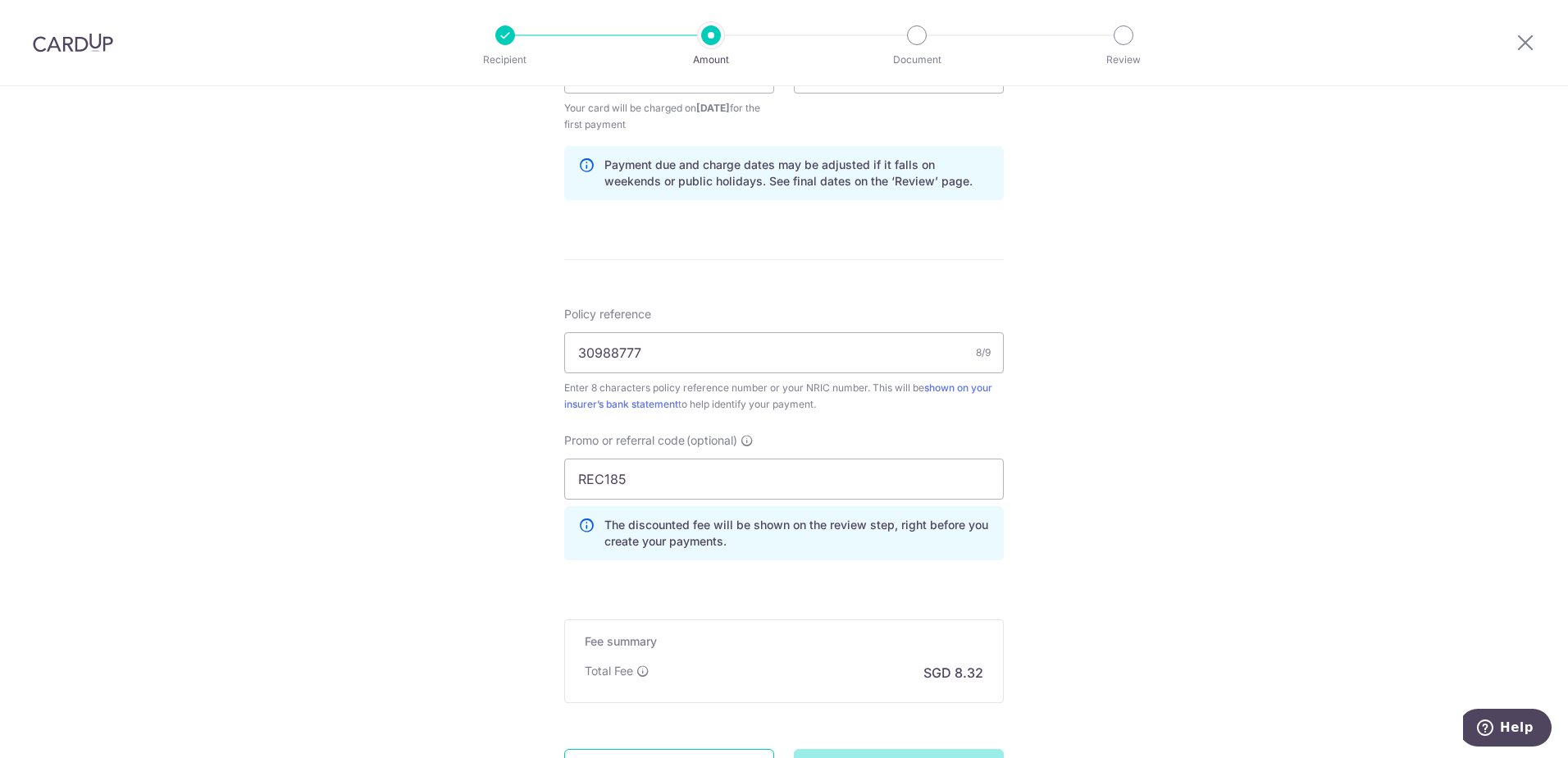
scroll to position [805, 0]
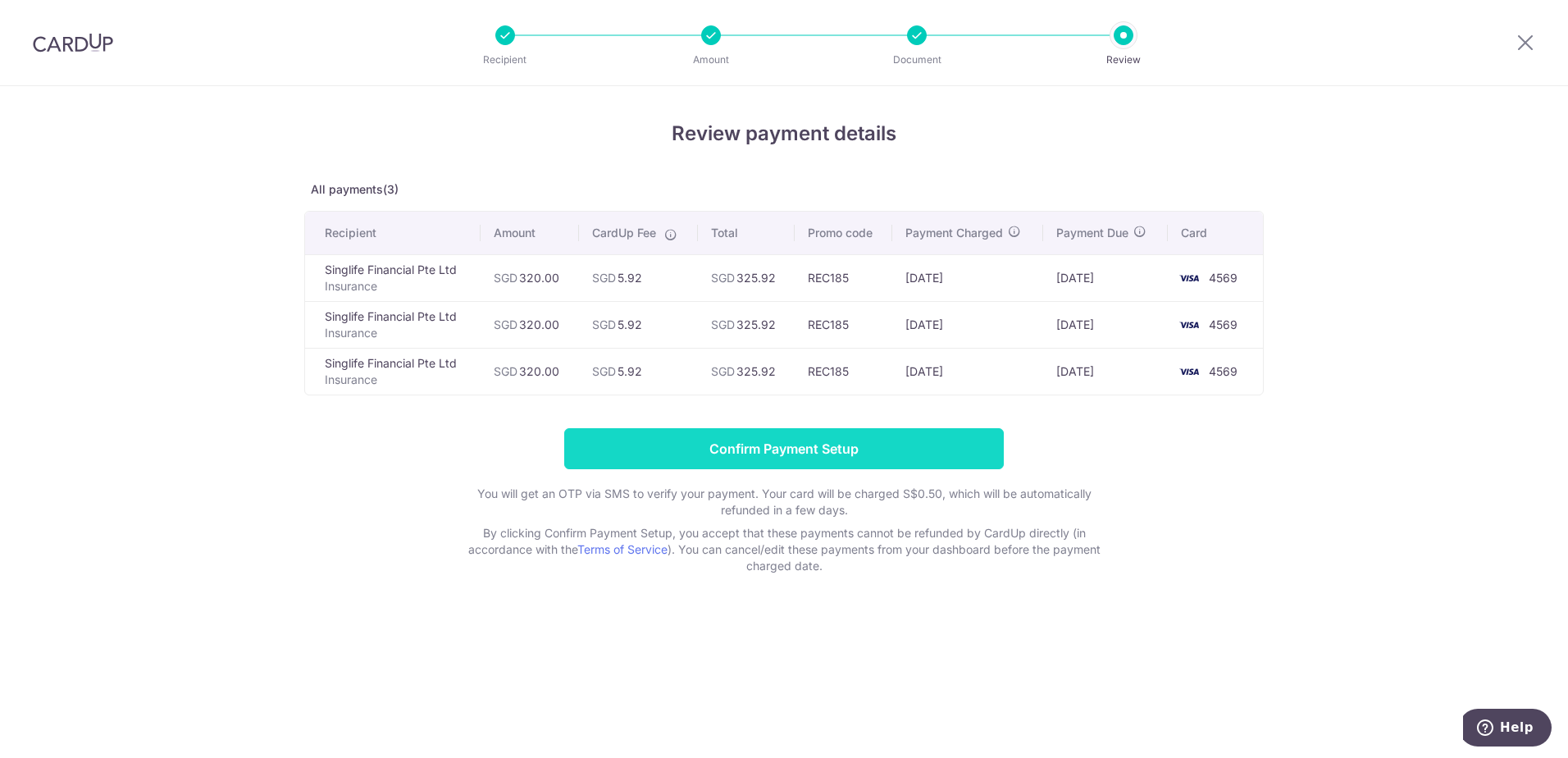
click at [781, 445] on input "Confirm Payment Setup" at bounding box center [784, 448] width 439 height 41
